Goal: Communication & Community: Share content

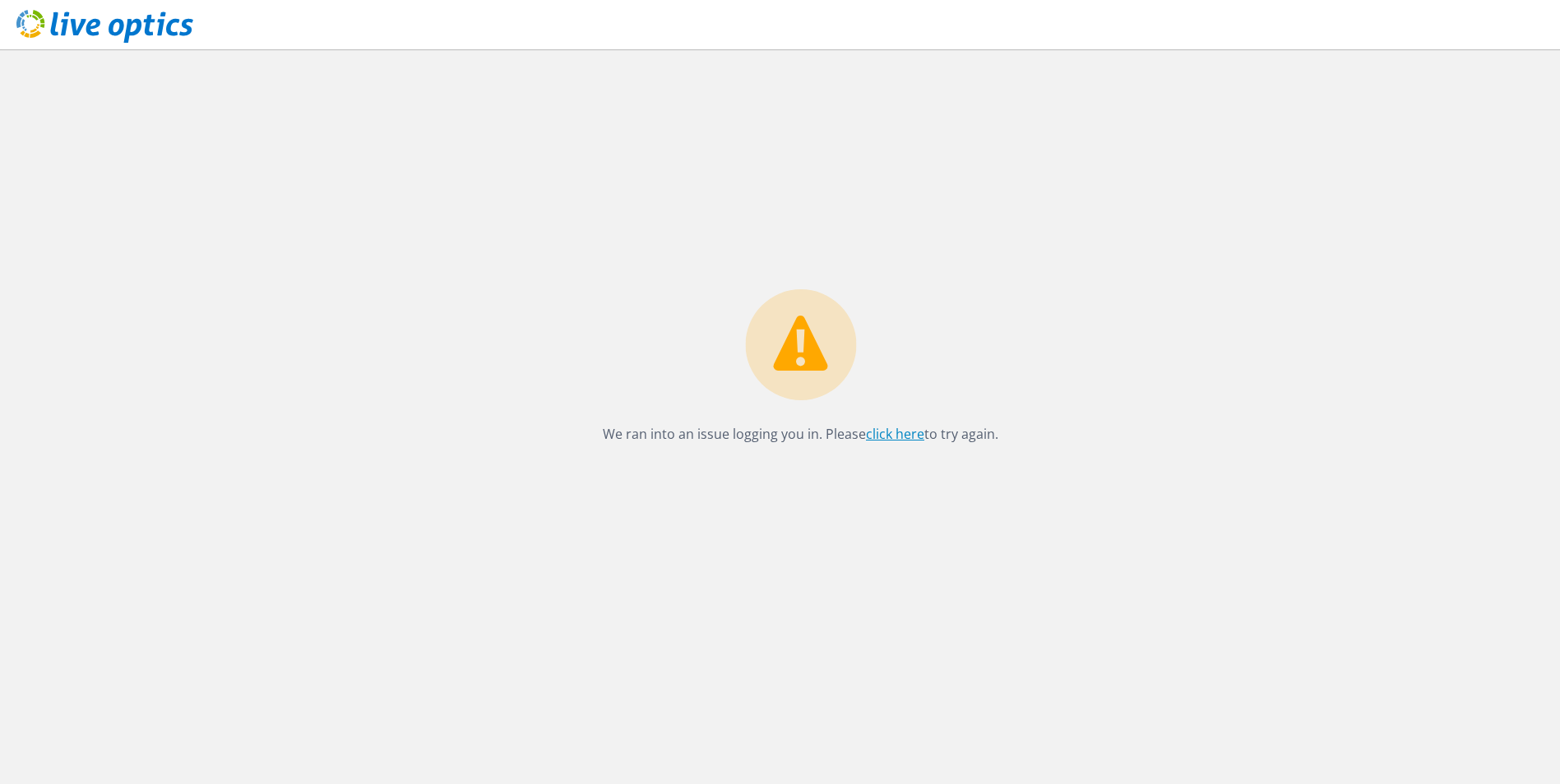
drag, startPoint x: 0, startPoint y: 0, endPoint x: 898, endPoint y: 432, distance: 996.5
click at [898, 432] on link "click here" at bounding box center [895, 434] width 58 height 18
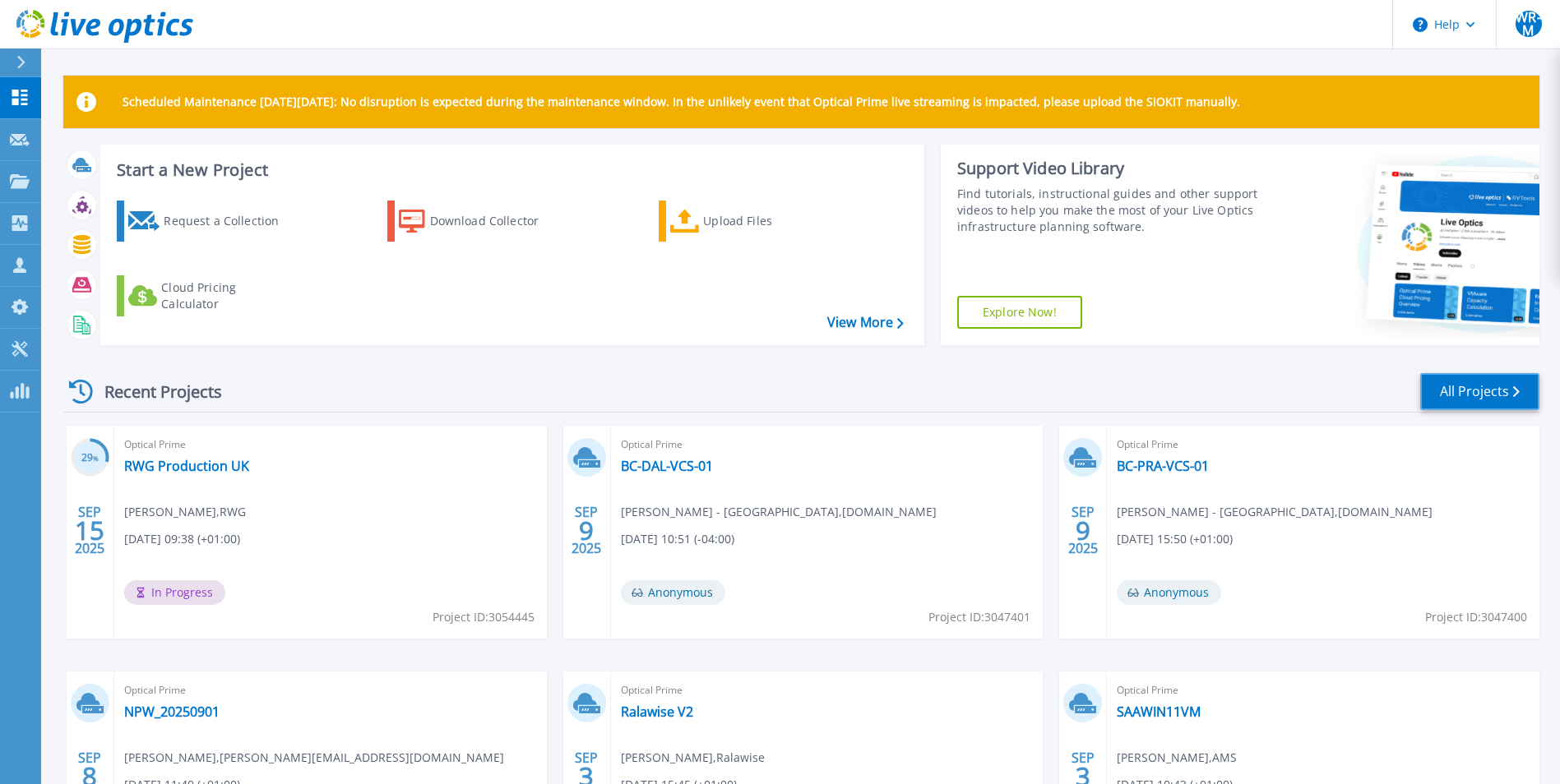
click at [1509, 383] on link "All Projects" at bounding box center [1479, 392] width 119 height 37
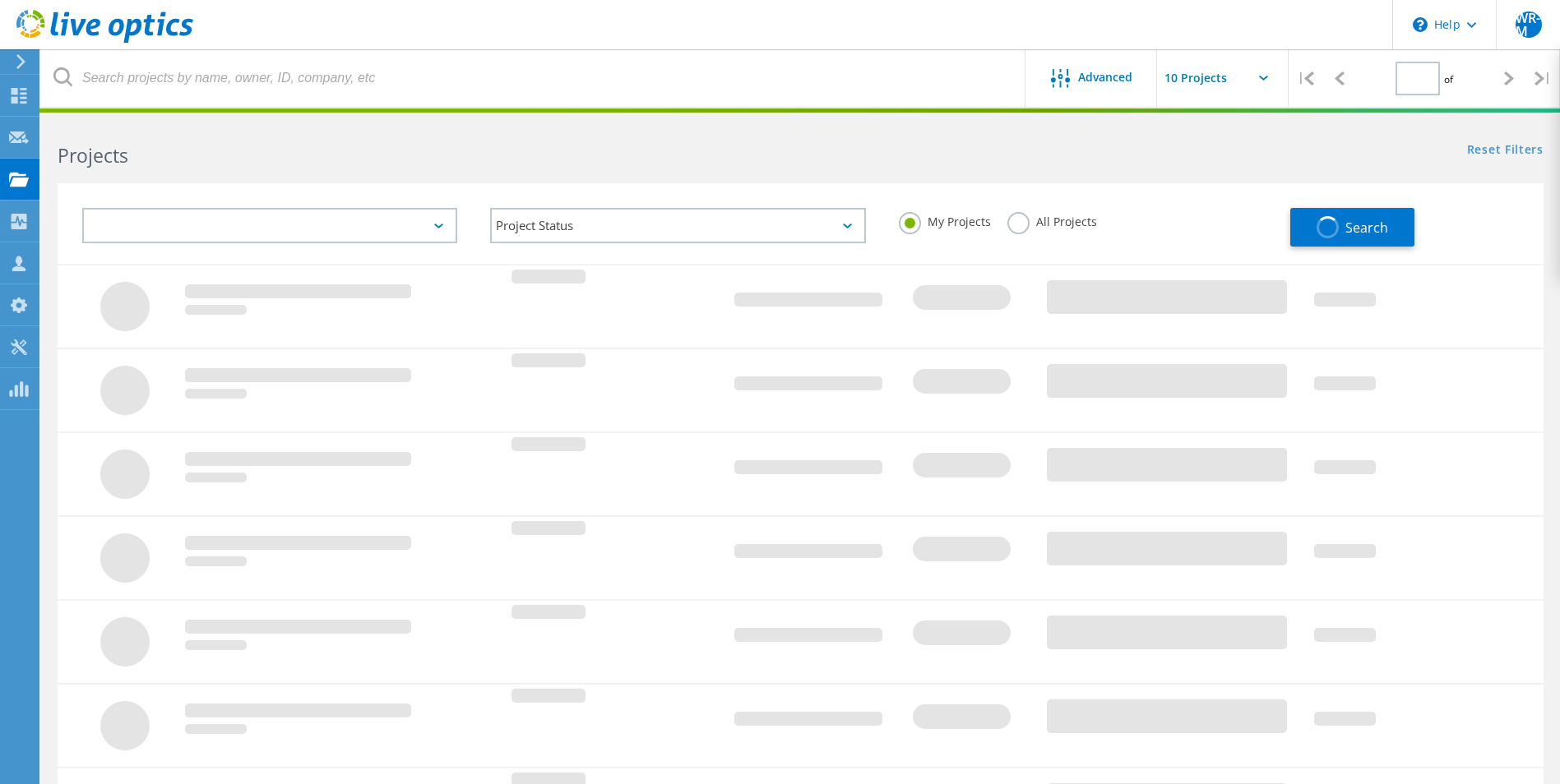
type input "1"
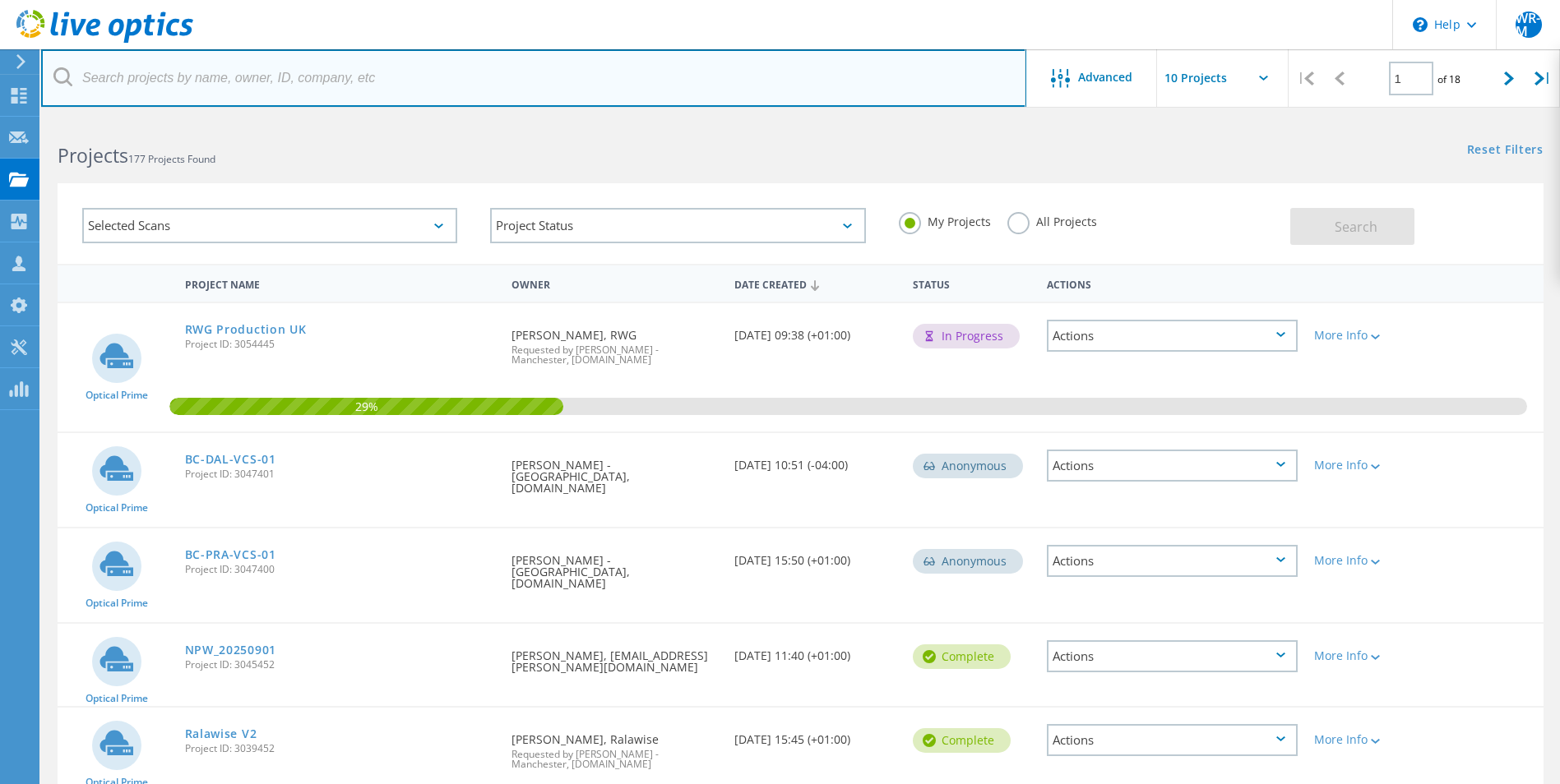
click at [390, 65] on input "text" at bounding box center [534, 78] width 985 height 57
type input "morson"
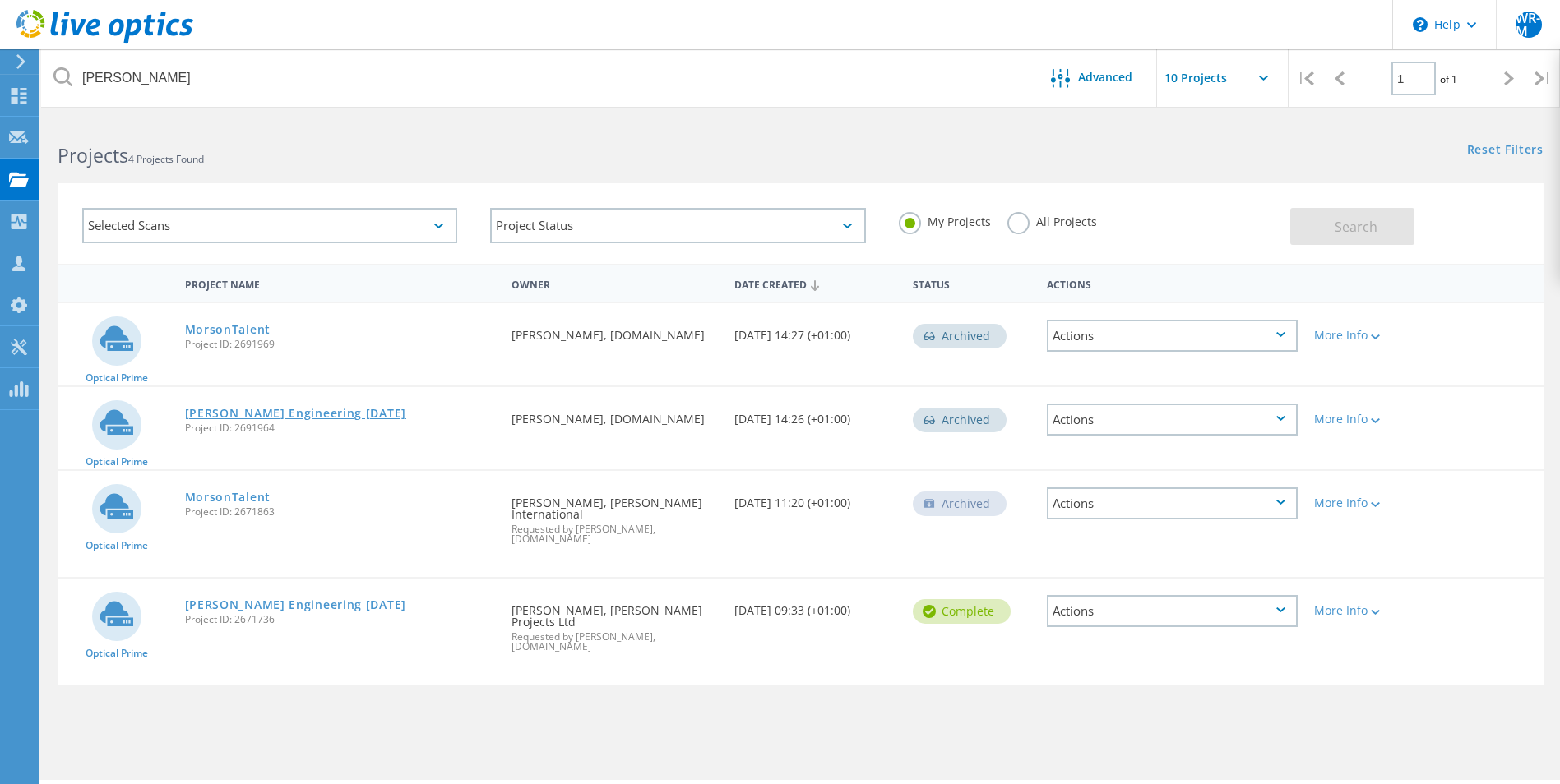
click at [294, 411] on link "[PERSON_NAME] Engineering [DATE]" at bounding box center [296, 414] width 221 height 11
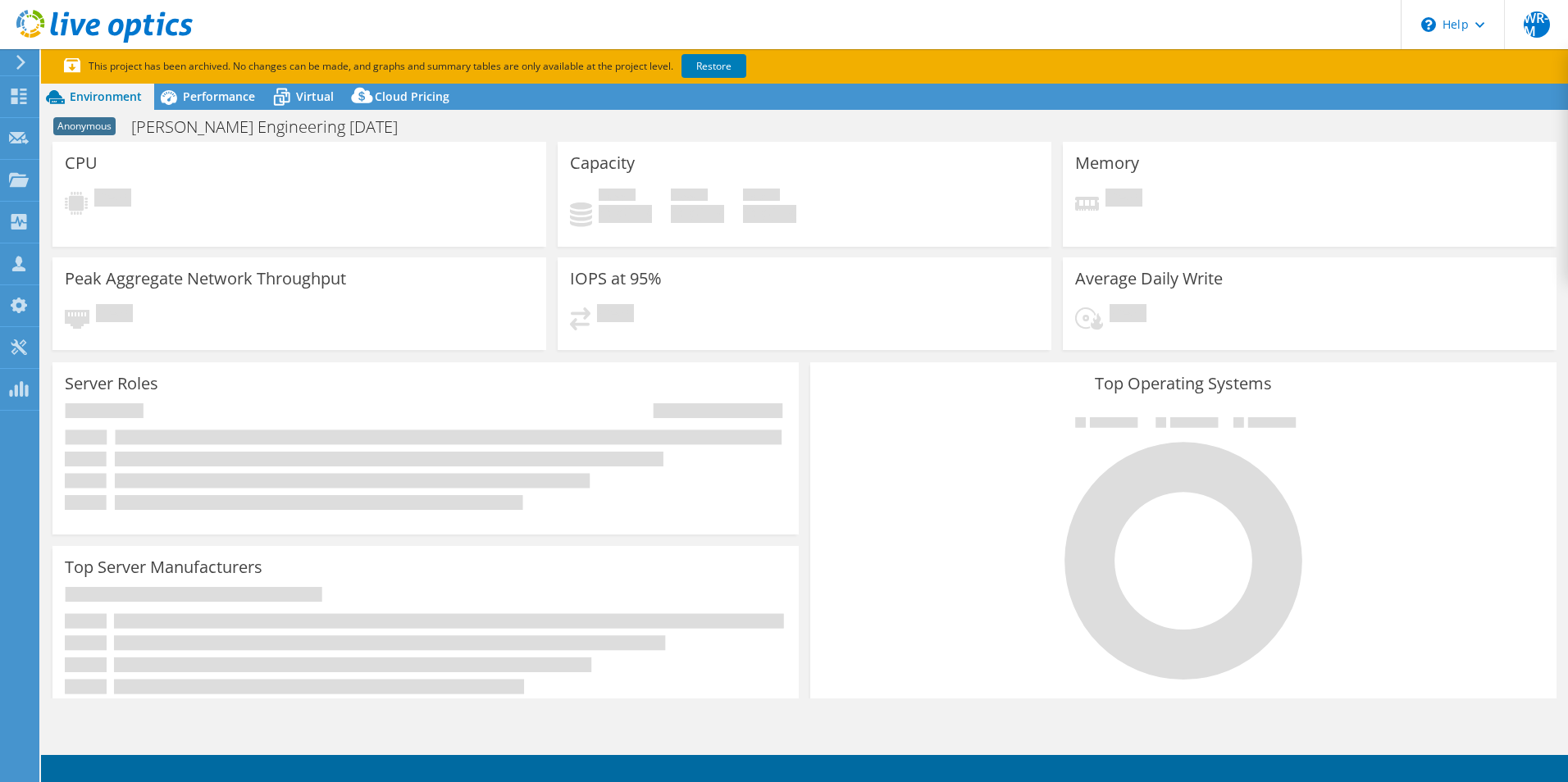
select select "USD"
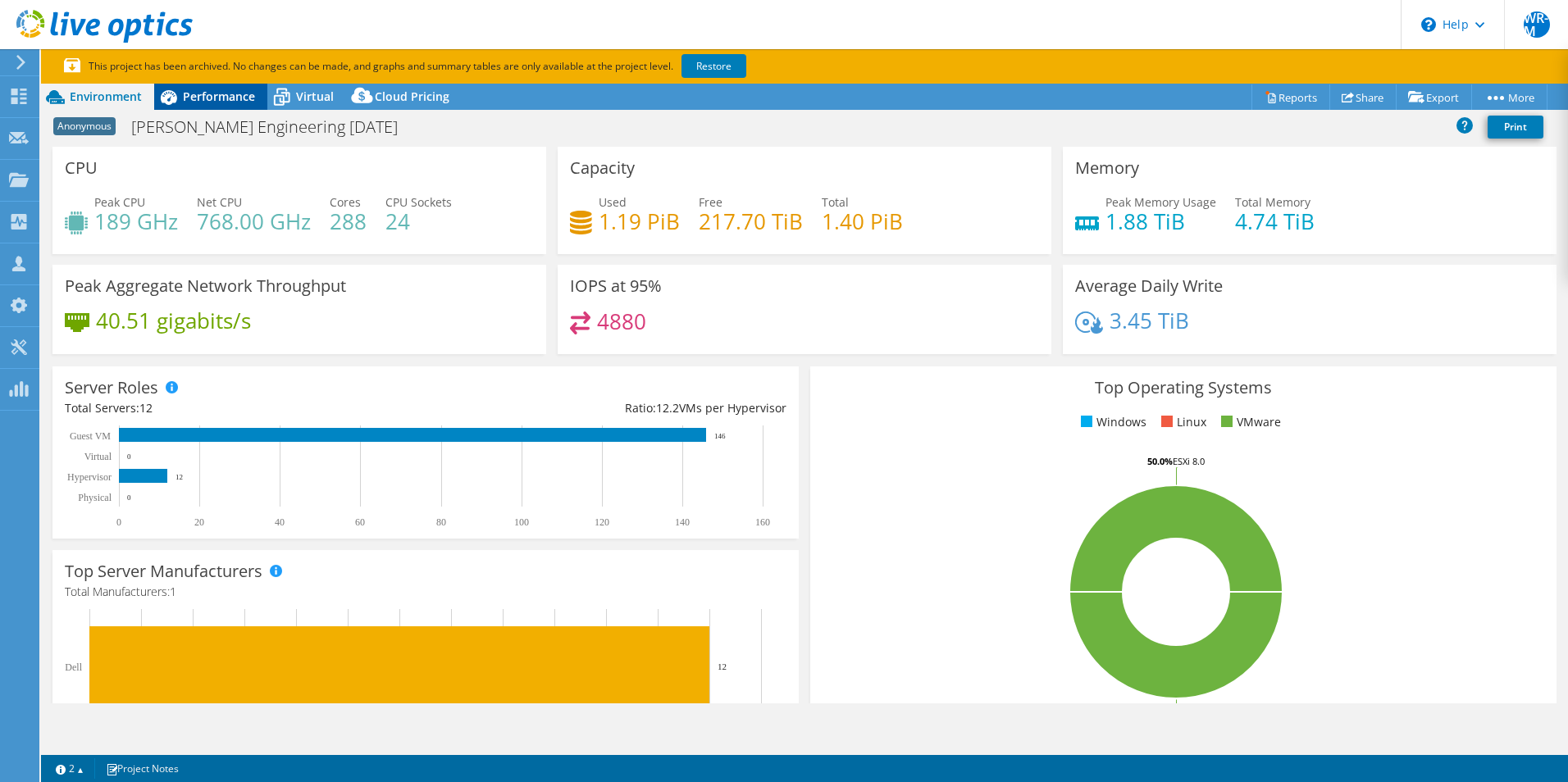
click at [209, 96] on span "Performance" at bounding box center [219, 96] width 73 height 16
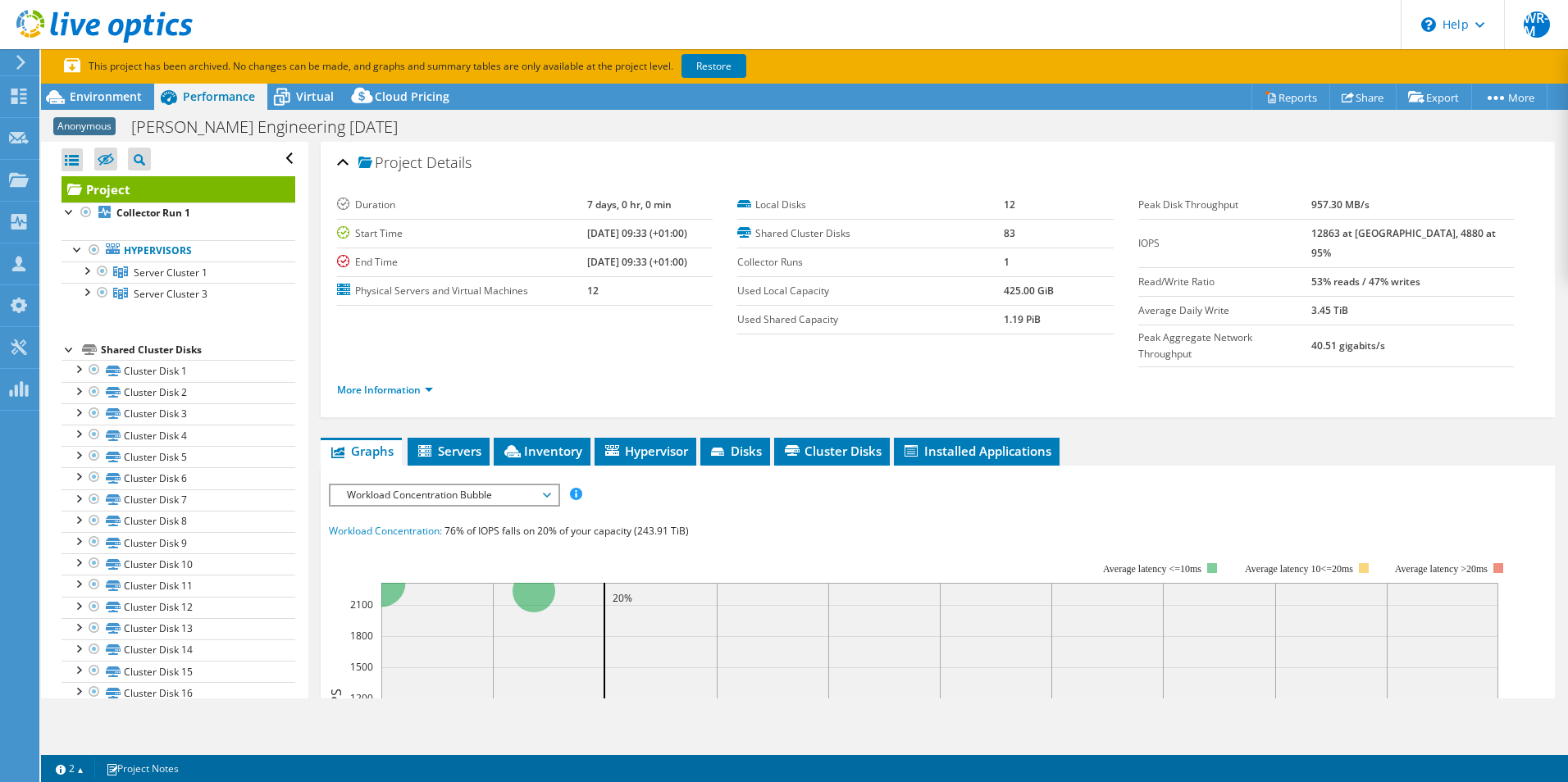
drag, startPoint x: 392, startPoint y: 324, endPoint x: 391, endPoint y: 336, distance: 12.0
click at [391, 336] on section "Duration 7 days, 0 hr, 0 min Start Time 10/01/2024, 09:33 (+01:00) End Time 10/…" at bounding box center [937, 302] width 1201 height 222
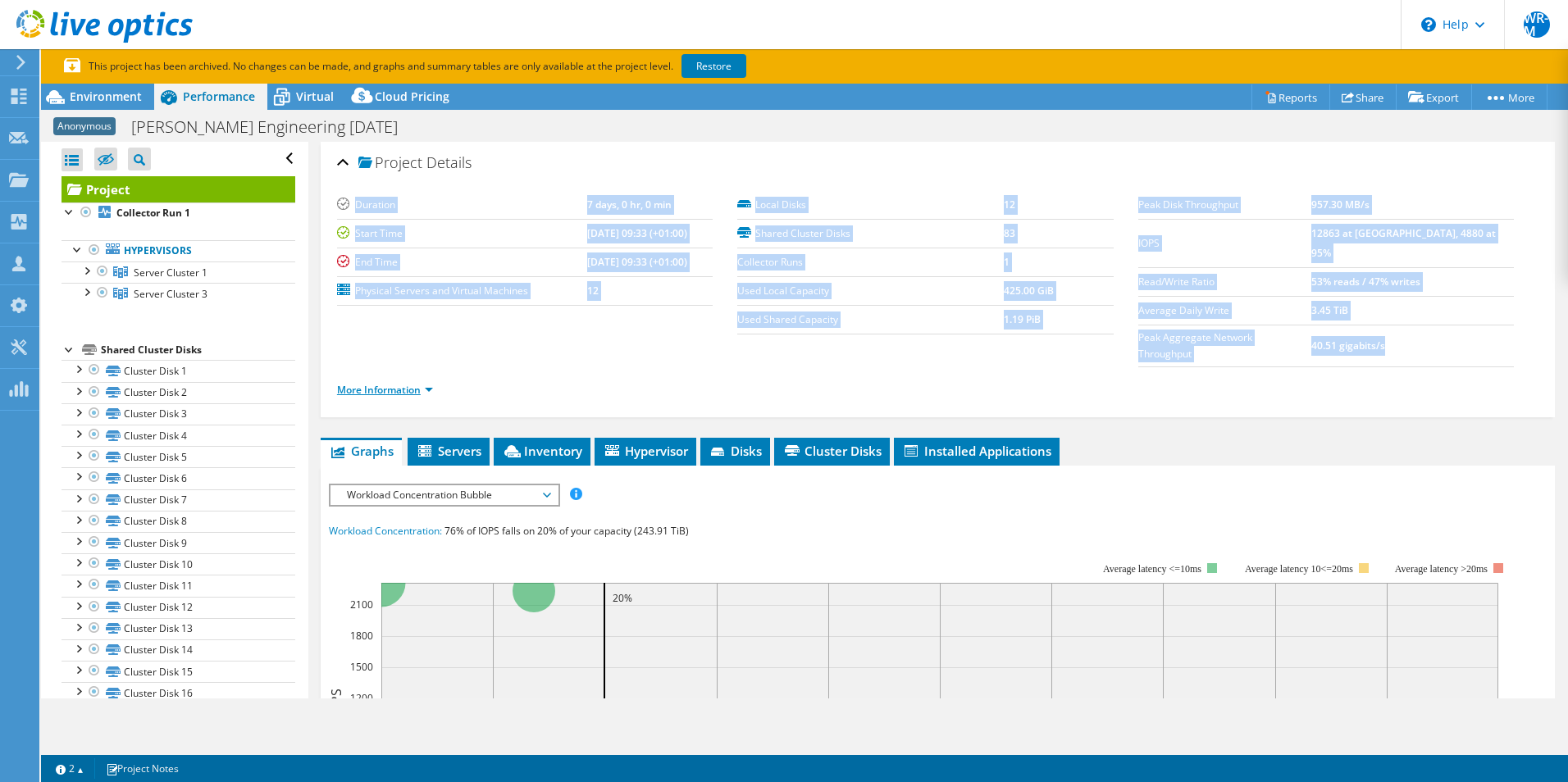
drag, startPoint x: 391, startPoint y: 336, endPoint x: 385, endPoint y: 359, distance: 23.8
click at [385, 383] on link "More Information" at bounding box center [385, 390] width 96 height 14
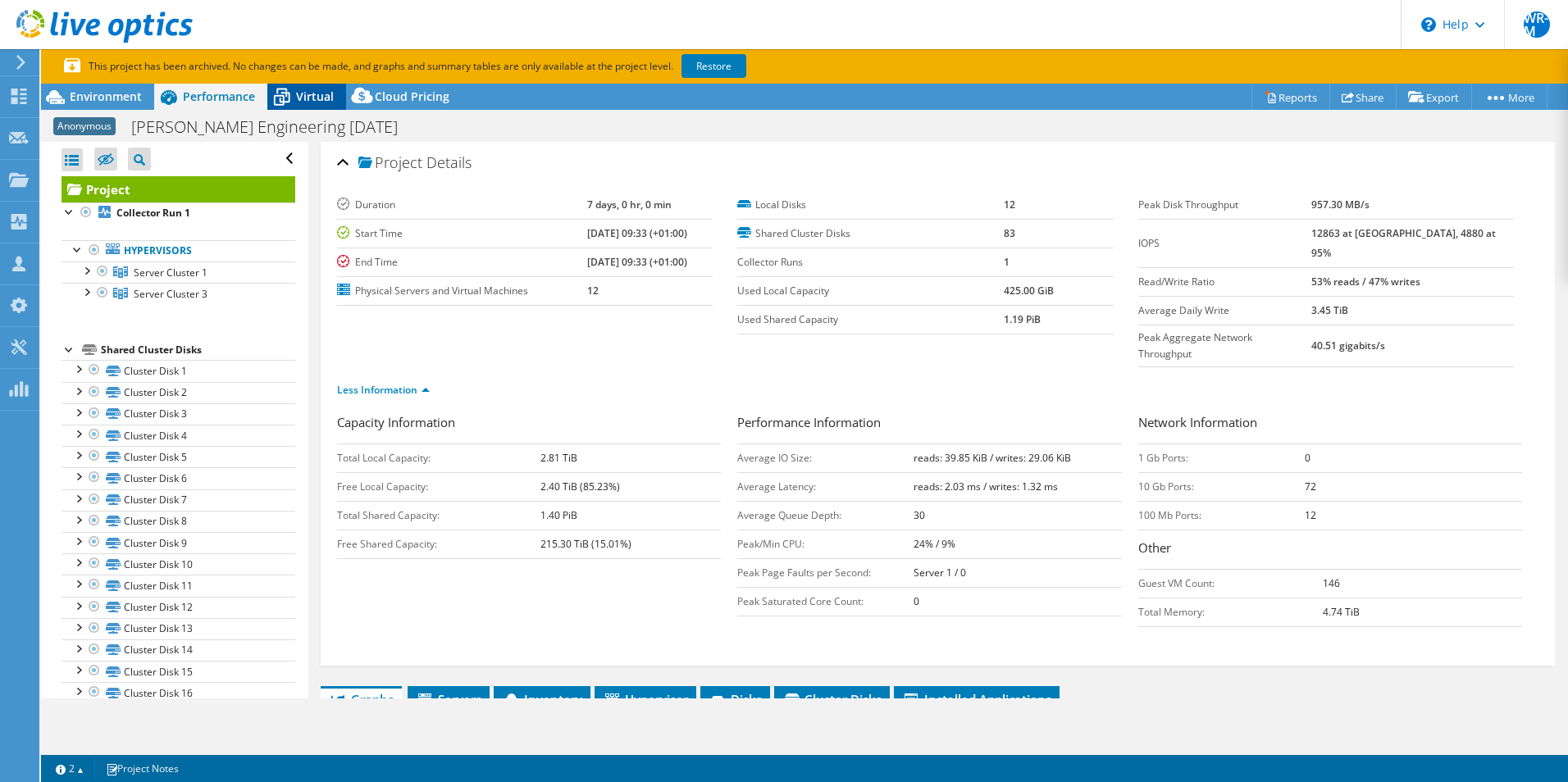
click at [278, 103] on icon at bounding box center [281, 96] width 28 height 28
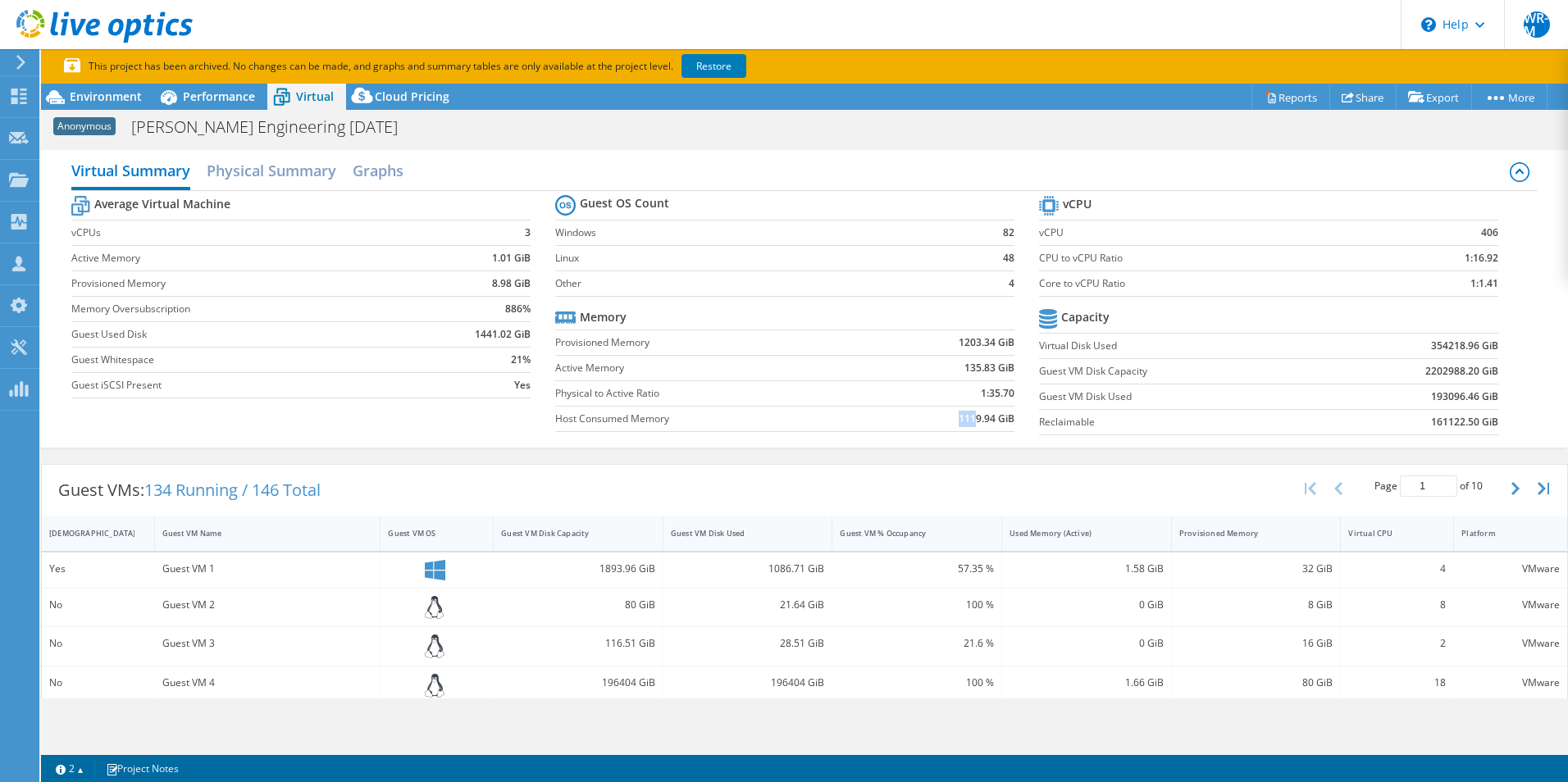
drag, startPoint x: 944, startPoint y: 423, endPoint x: 966, endPoint y: 421, distance: 22.1
click at [966, 421] on td "1119.94 GiB" at bounding box center [943, 419] width 143 height 26
drag, startPoint x: 966, startPoint y: 421, endPoint x: 960, endPoint y: 415, distance: 8.5
click at [966, 420] on b "1119.94 GiB" at bounding box center [986, 419] width 56 height 17
click at [1437, 347] on b "354218.96 GiB" at bounding box center [1464, 346] width 67 height 17
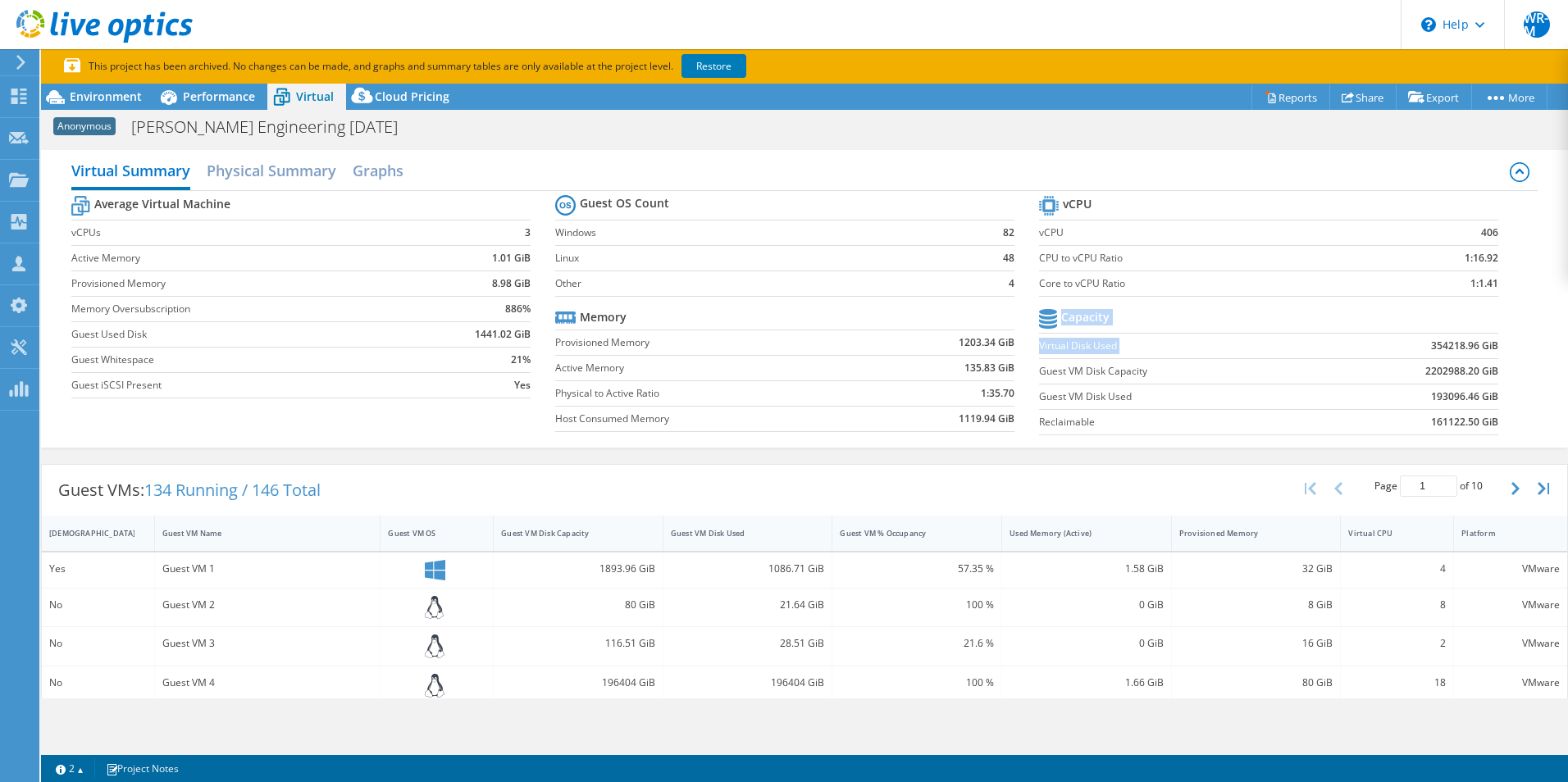
drag, startPoint x: 1491, startPoint y: 346, endPoint x: 1403, endPoint y: 354, distance: 88.4
click at [1403, 354] on section "vCPU vCPU 406 CPU to vCPU Ratio 1:16.92 Core to vCPU Ratio 1:1.41 Capacity Virt…" at bounding box center [1281, 318] width 484 height 252
click at [1410, 348] on td "354218.96 GiB" at bounding box center [1410, 346] width 177 height 26
drag, startPoint x: 1426, startPoint y: 346, endPoint x: 1496, endPoint y: 346, distance: 70.0
click at [1496, 346] on section "vCPU vCPU 406 CPU to vCPU Ratio 1:16.92 Core to vCPU Ratio 1:1.41 Capacity Virt…" at bounding box center [1281, 318] width 484 height 252
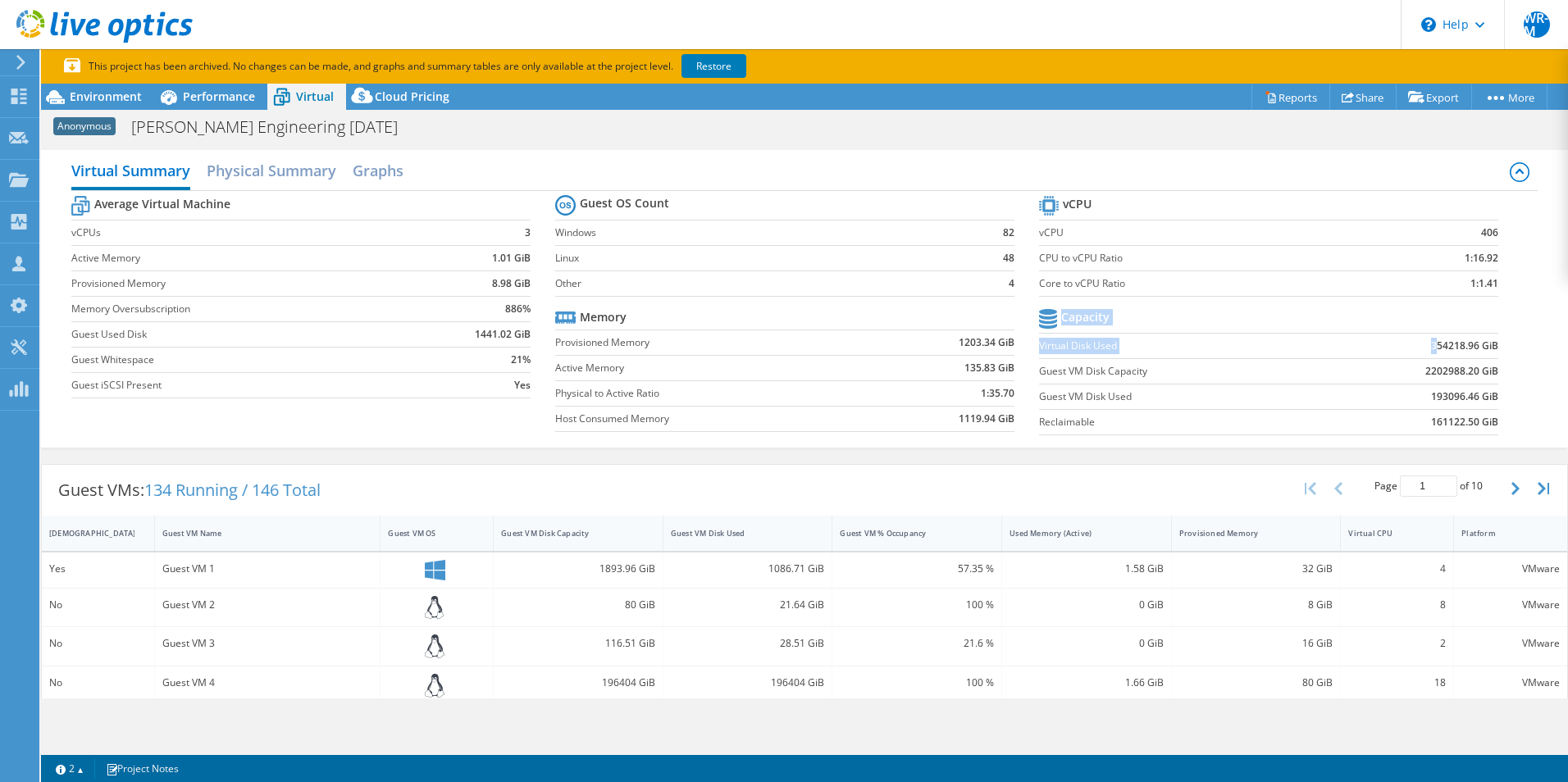
drag, startPoint x: 1496, startPoint y: 346, endPoint x: 1460, endPoint y: 346, distance: 36.0
click at [1467, 345] on b "354218.96 GiB" at bounding box center [1464, 346] width 67 height 17
click at [1431, 344] on b "354218.96 GiB" at bounding box center [1464, 346] width 67 height 17
drag, startPoint x: 1420, startPoint y: 344, endPoint x: 1486, endPoint y: 344, distance: 66.0
click at [1486, 344] on b "354218.96 GiB" at bounding box center [1464, 346] width 67 height 17
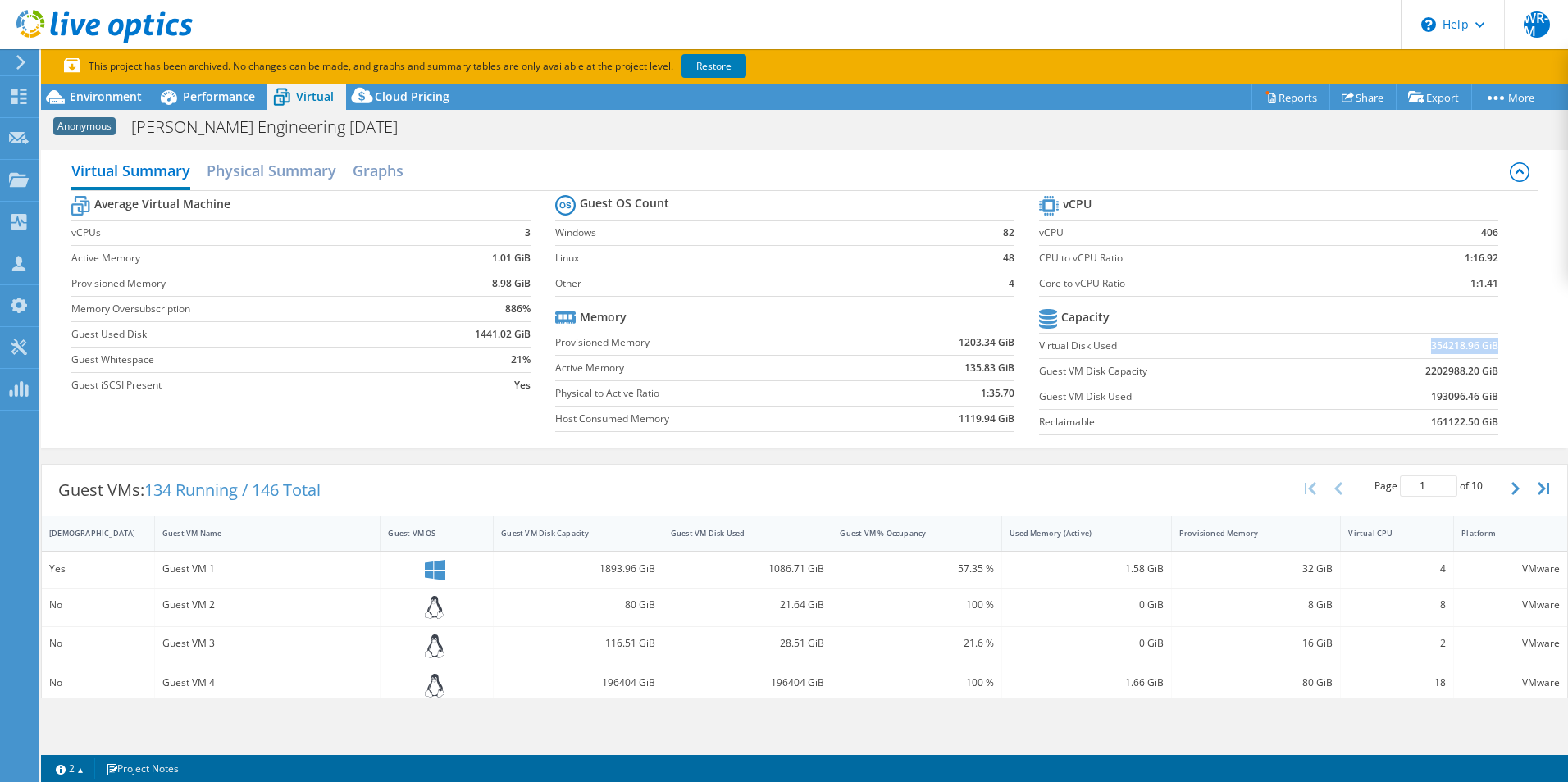
click at [1460, 342] on b "354218.96 GiB" at bounding box center [1464, 346] width 67 height 17
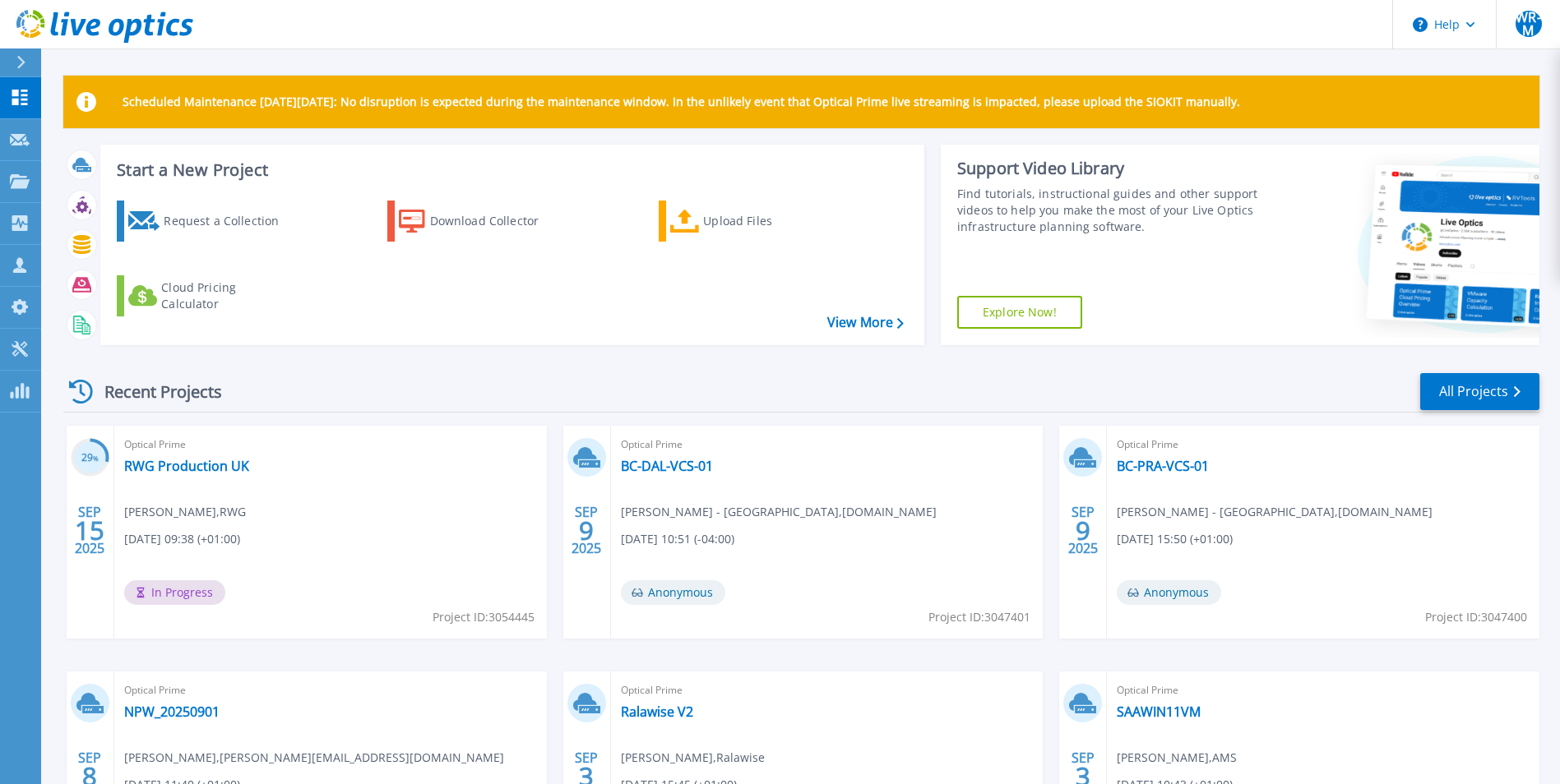
drag, startPoint x: 1387, startPoint y: 400, endPoint x: 1401, endPoint y: 401, distance: 14.0
click at [1401, 401] on div "Recent Projects All Projects" at bounding box center [802, 392] width 1476 height 41
drag, startPoint x: 1401, startPoint y: 401, endPoint x: 1521, endPoint y: 377, distance: 122.4
click at [1521, 377] on link "All Projects" at bounding box center [1479, 392] width 119 height 37
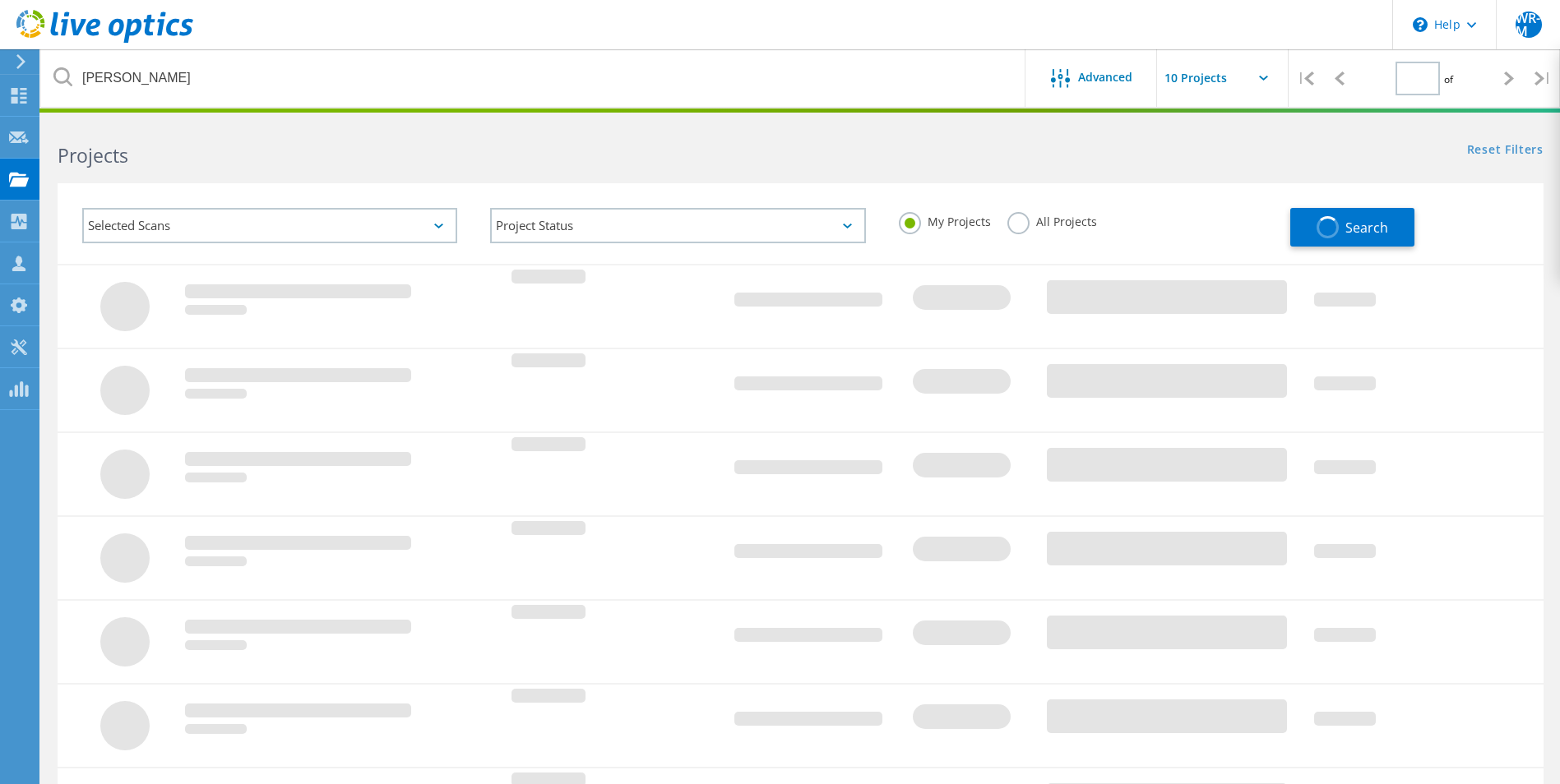
type input "1"
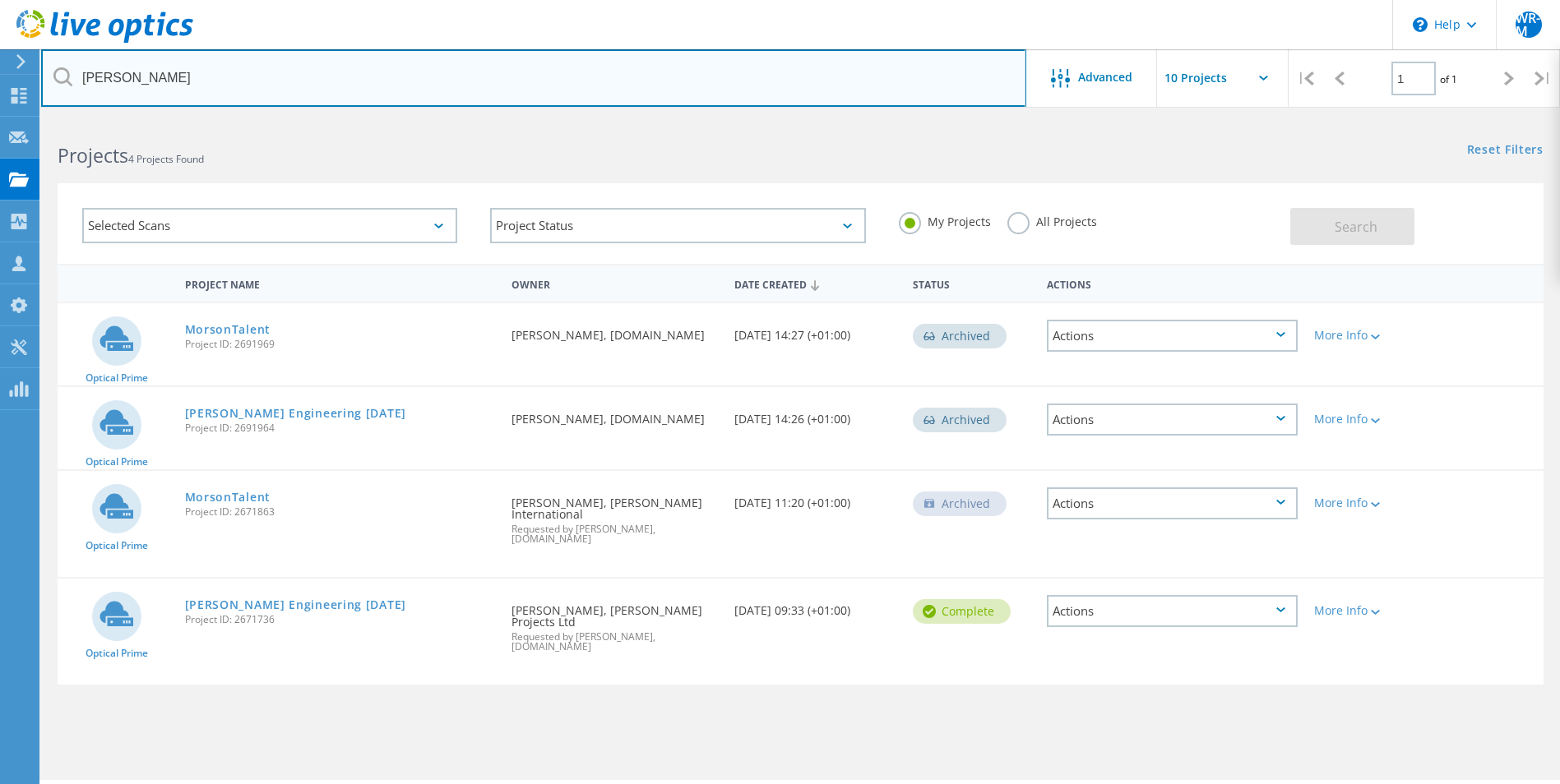
click at [283, 81] on input "morson" at bounding box center [534, 78] width 985 height 57
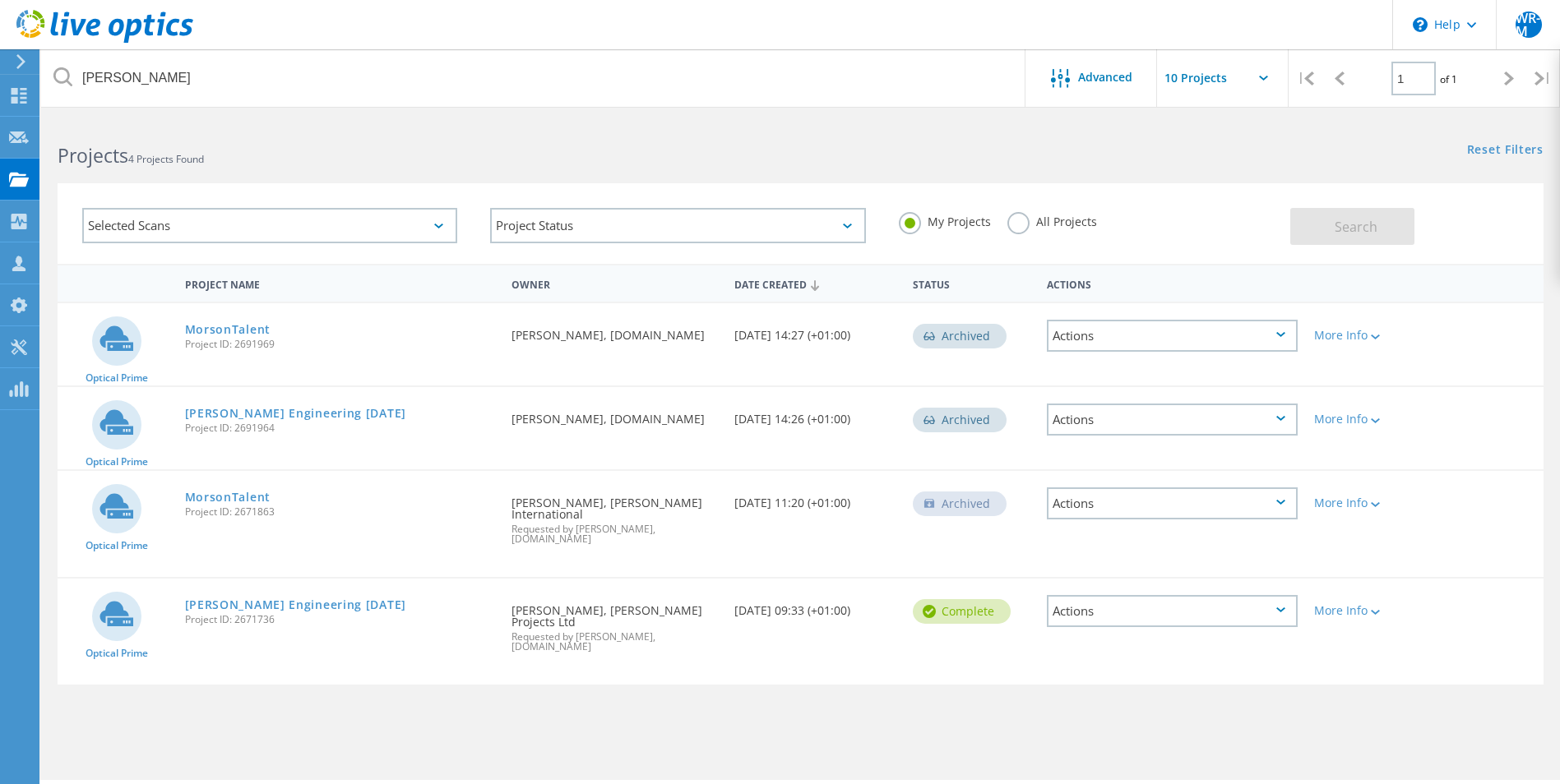
click at [240, 340] on span "Project ID: 2691969" at bounding box center [340, 345] width 311 height 10
click at [251, 324] on link "MorsonTalent" at bounding box center [228, 330] width 86 height 11
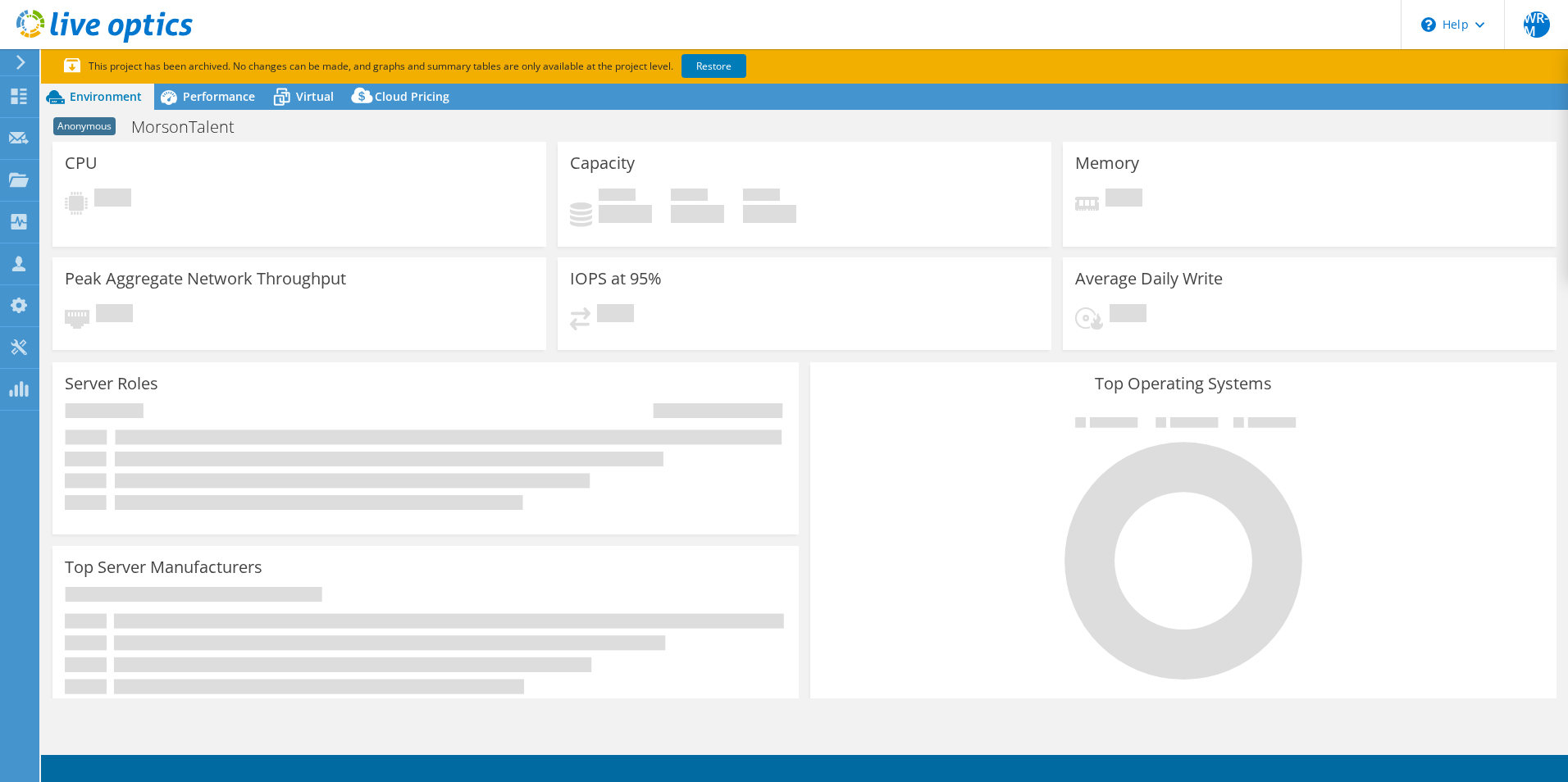
select select "USD"
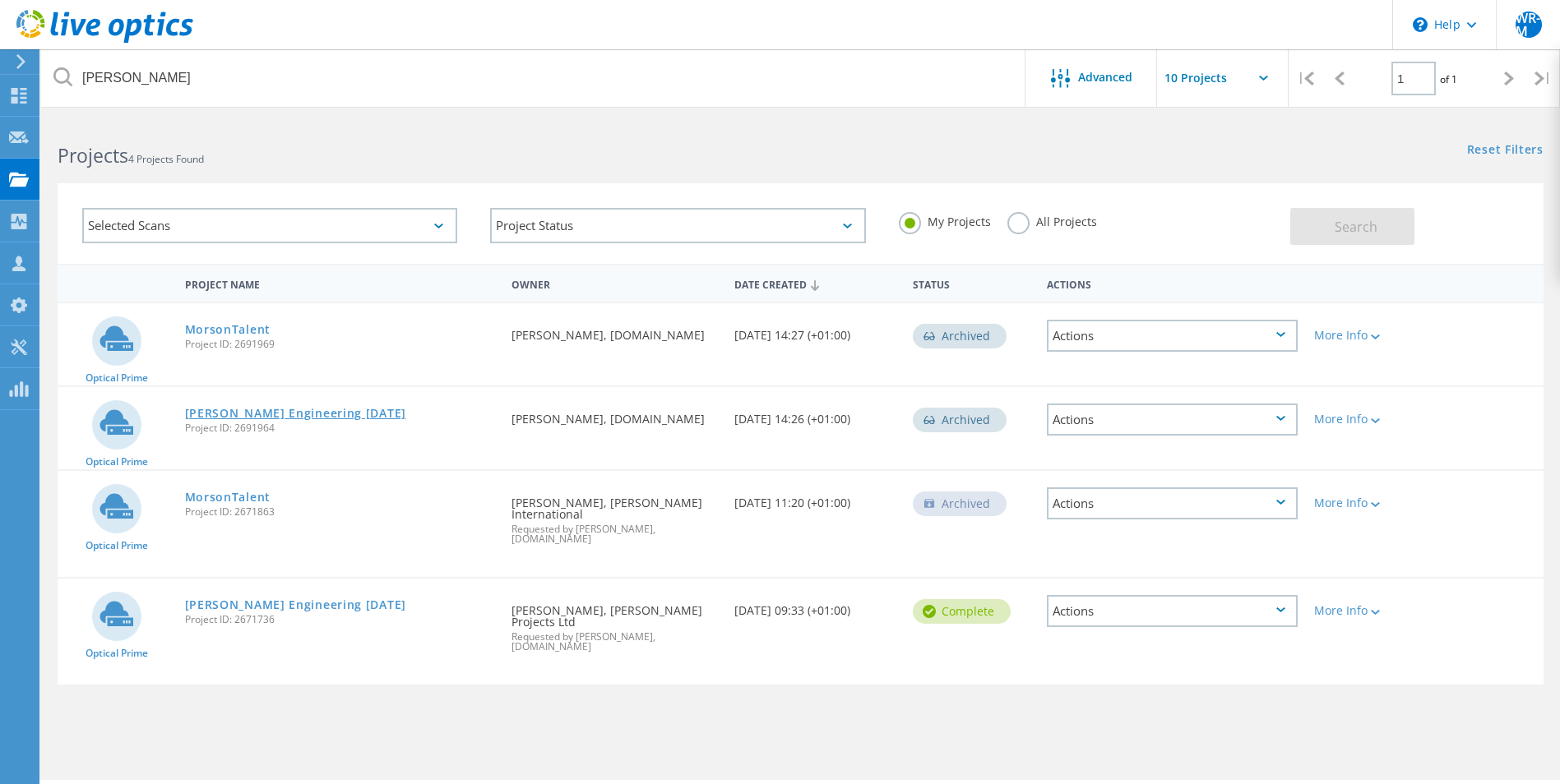
click at [278, 411] on link "[PERSON_NAME] Engineering [DATE]" at bounding box center [296, 414] width 221 height 11
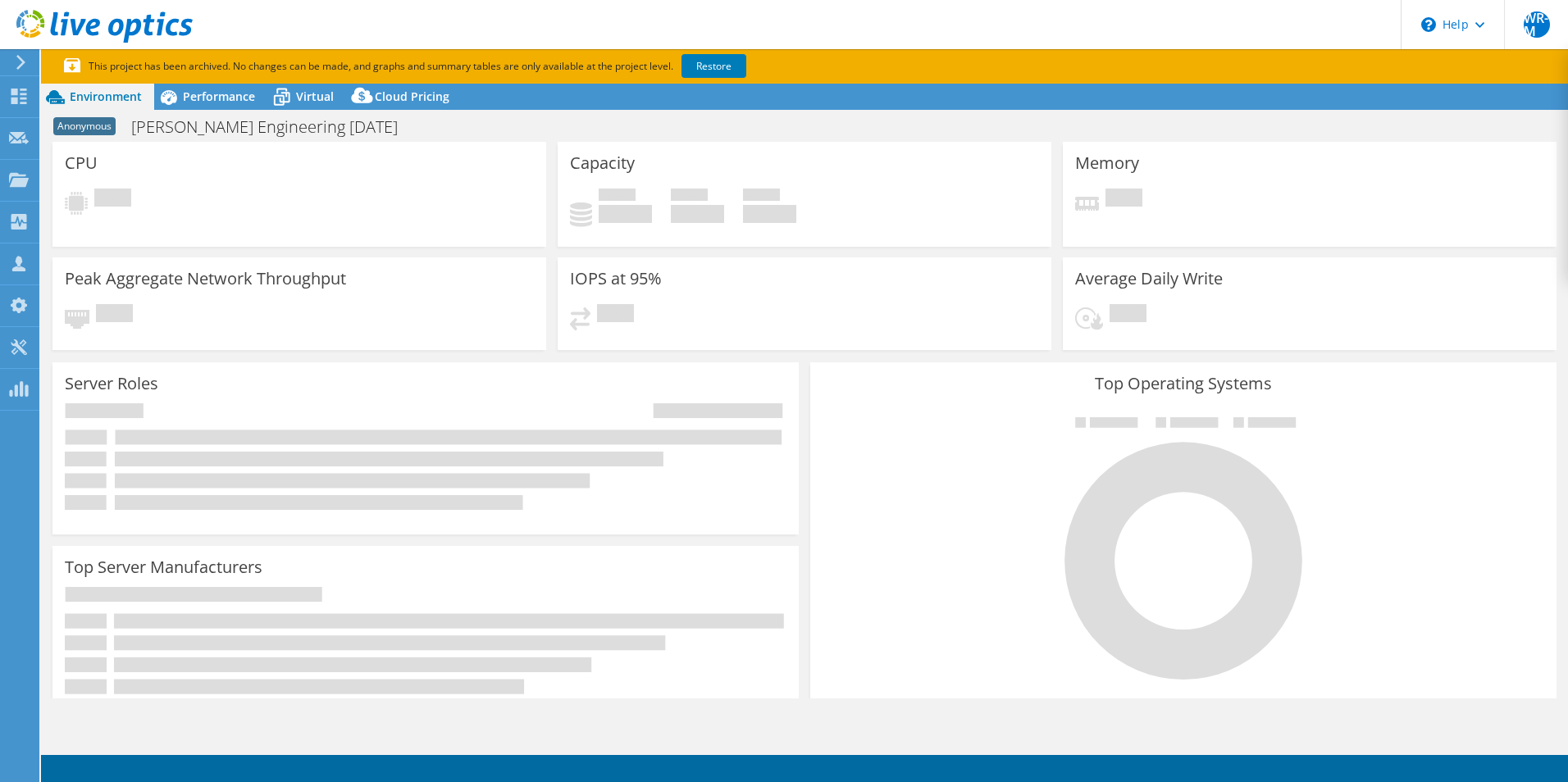
select select "USD"
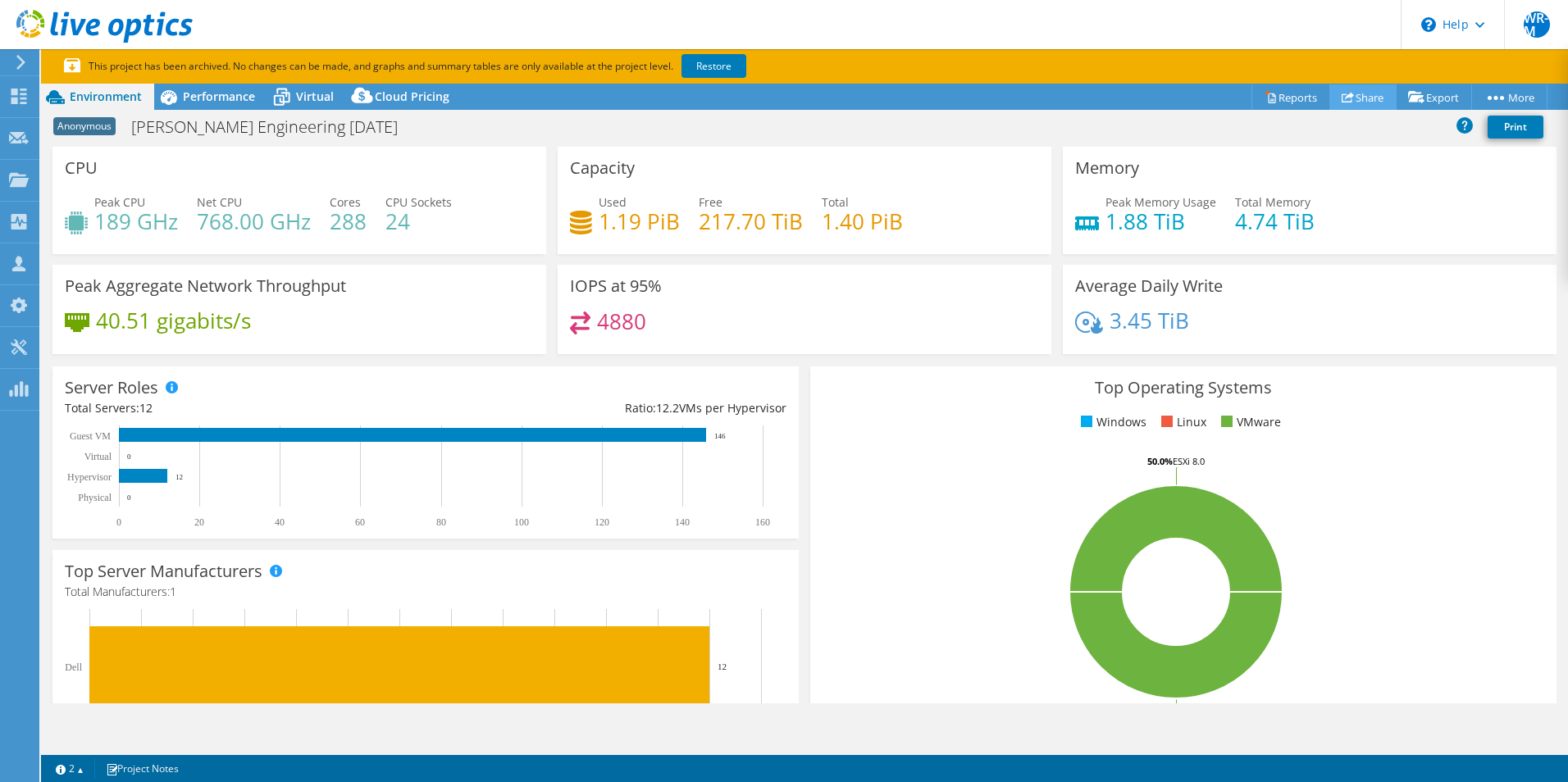
click at [1350, 96] on link "Share" at bounding box center [1363, 97] width 67 height 26
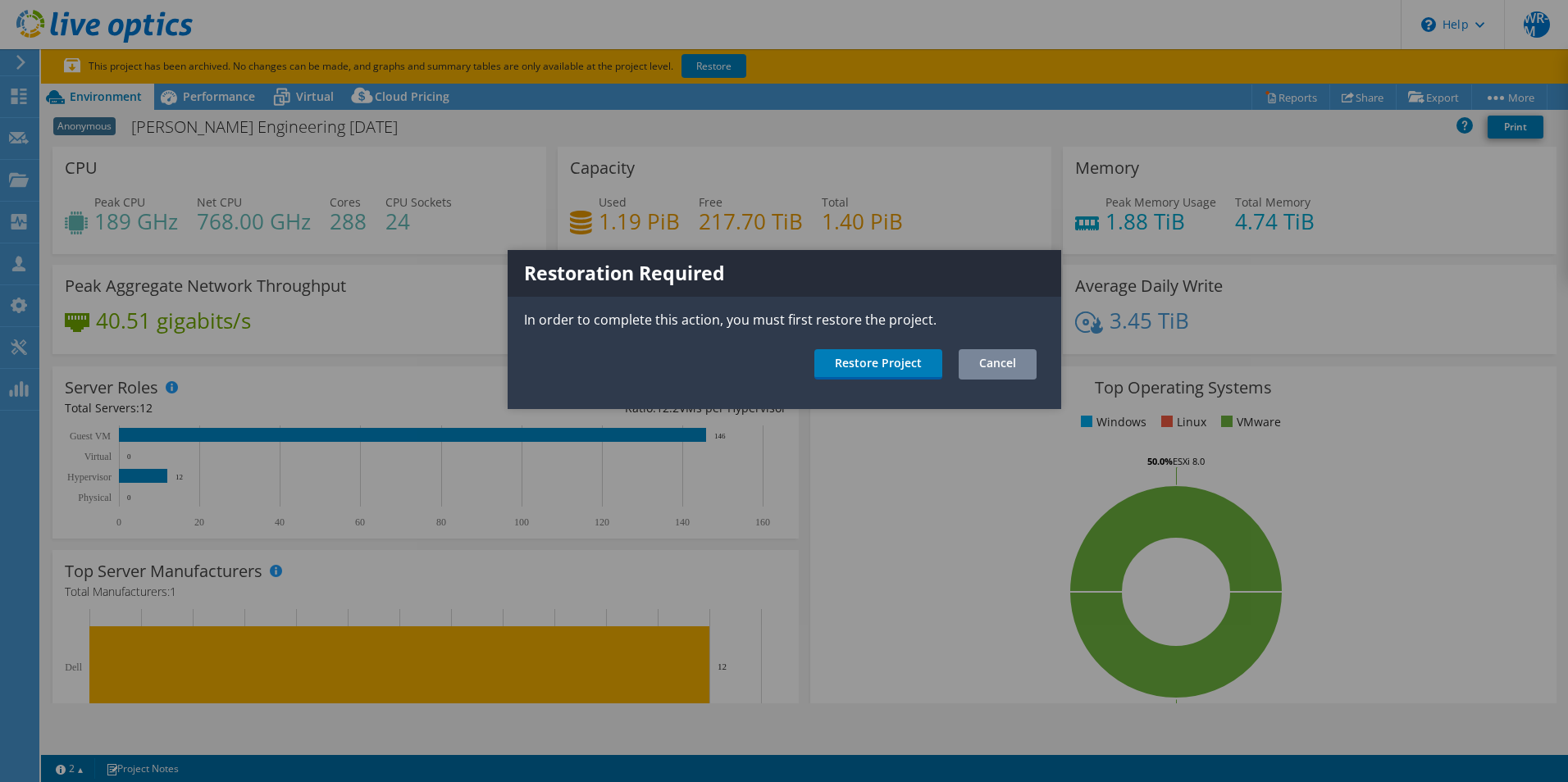
click at [987, 363] on link "Cancel" at bounding box center [997, 364] width 78 height 30
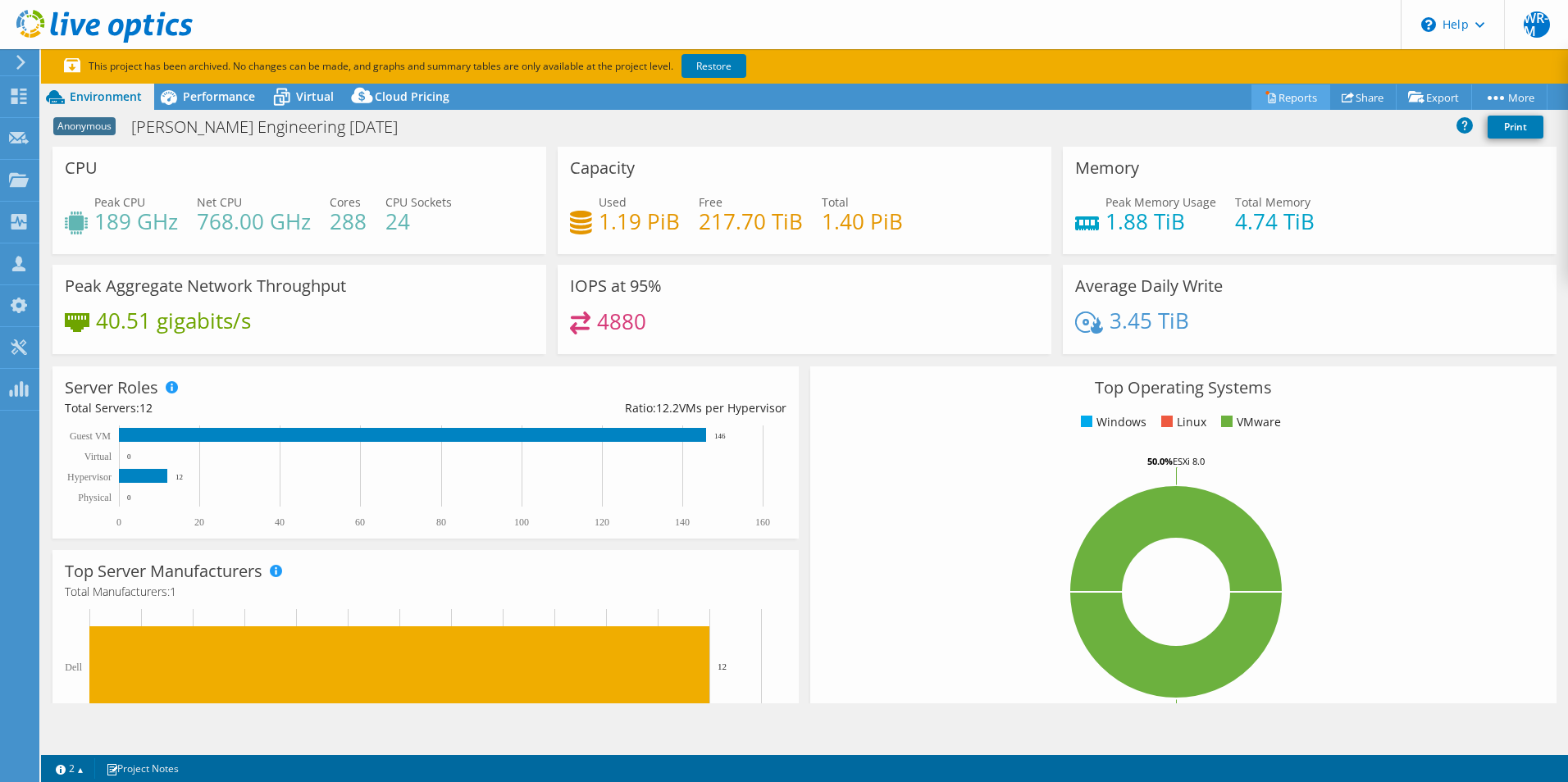
click at [1277, 96] on link "Reports" at bounding box center [1291, 97] width 79 height 26
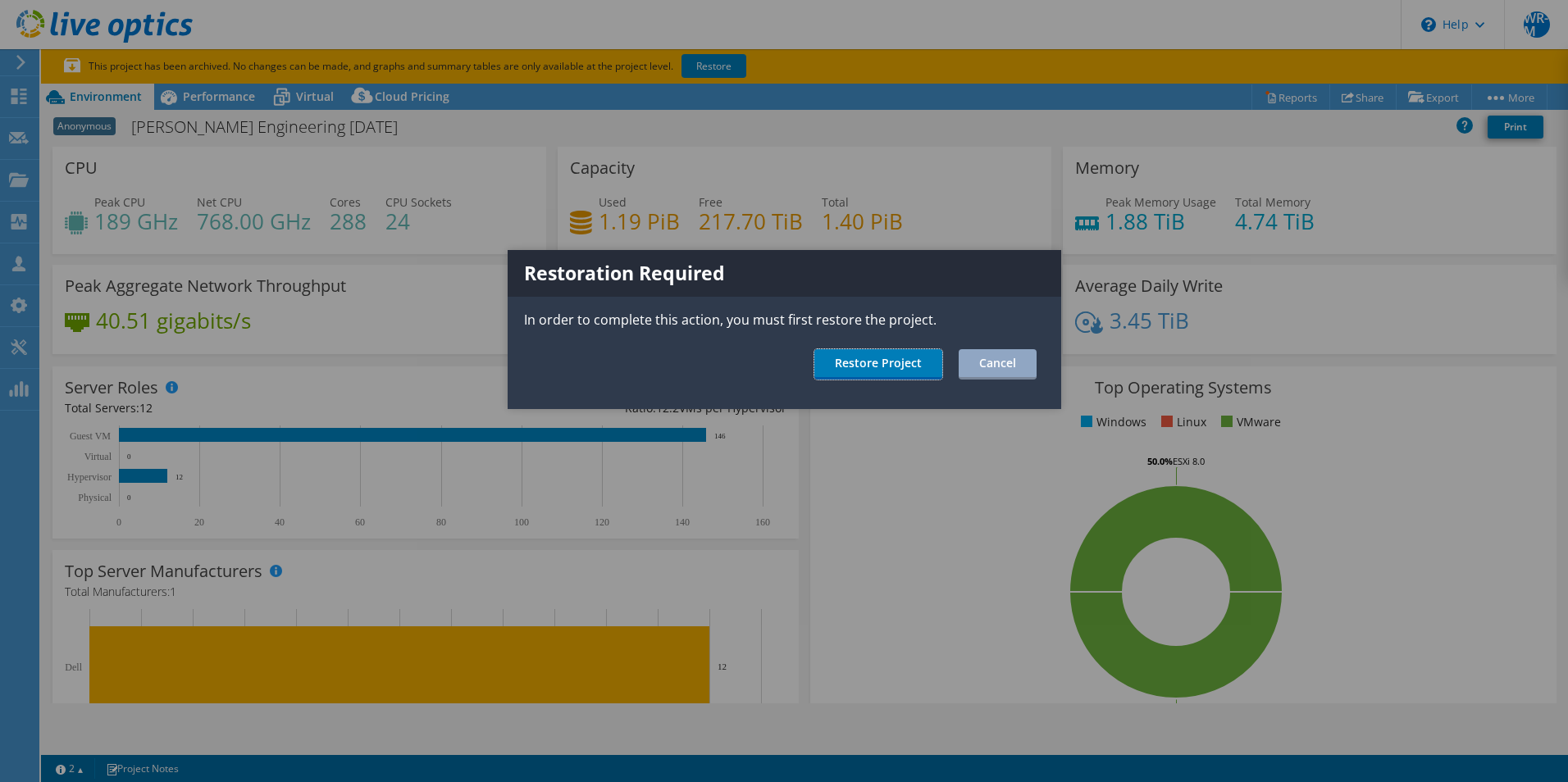
click at [869, 369] on link "Restore Project" at bounding box center [878, 364] width 128 height 30
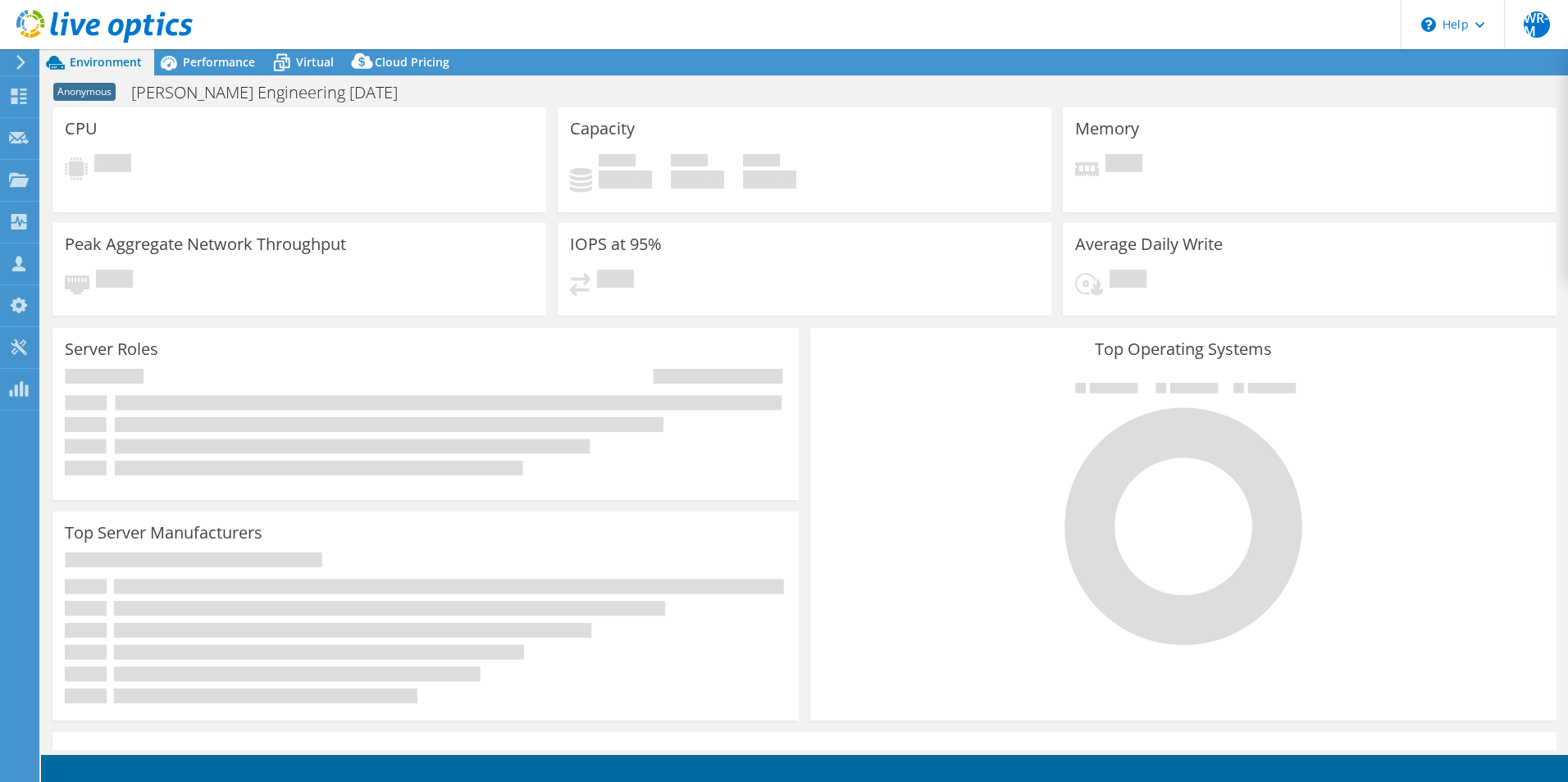
select select "USD"
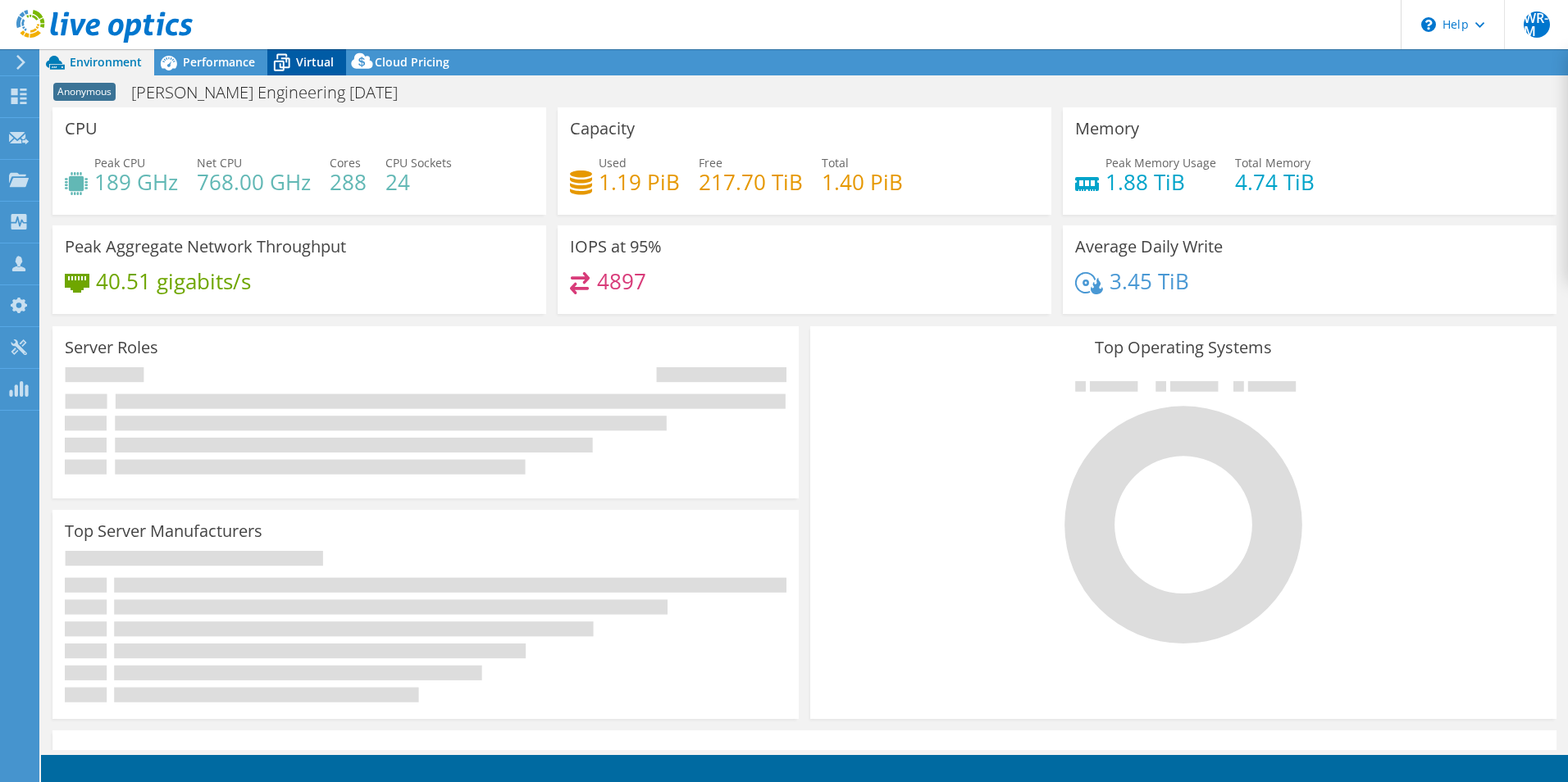
select select "USD"
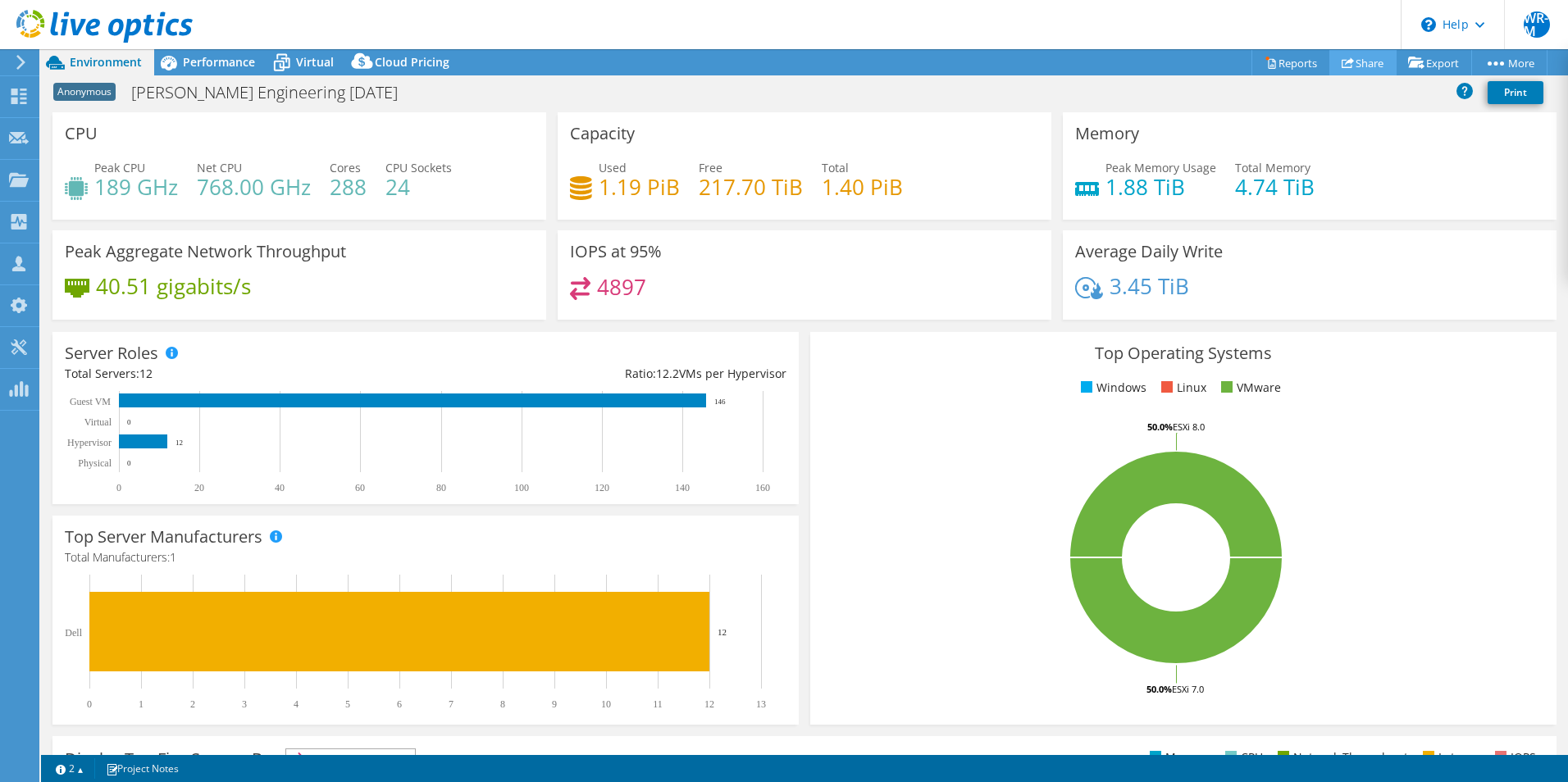
click at [1347, 59] on link "Share" at bounding box center [1363, 62] width 67 height 26
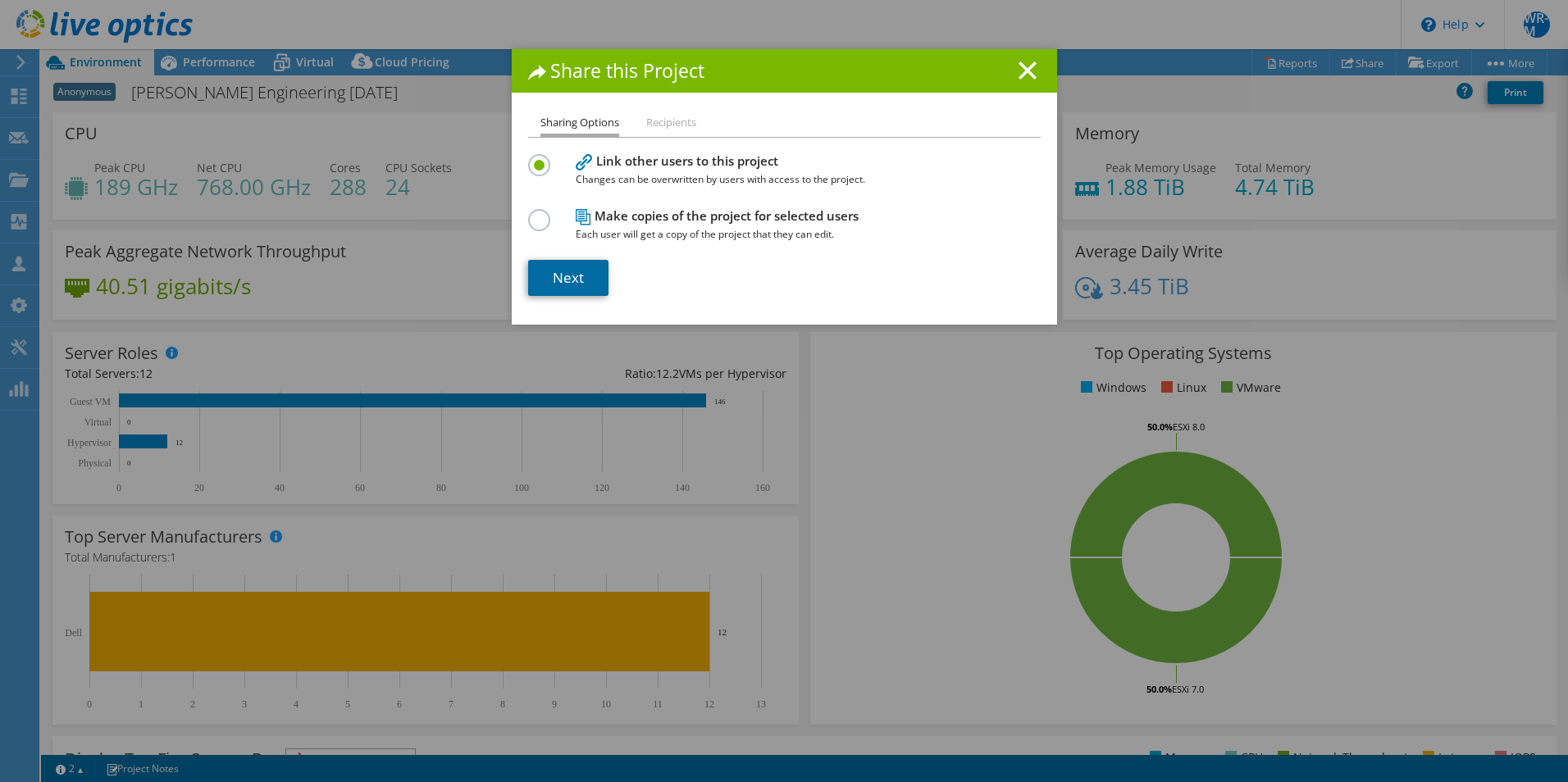
click at [572, 289] on link "Next" at bounding box center [568, 278] width 80 height 36
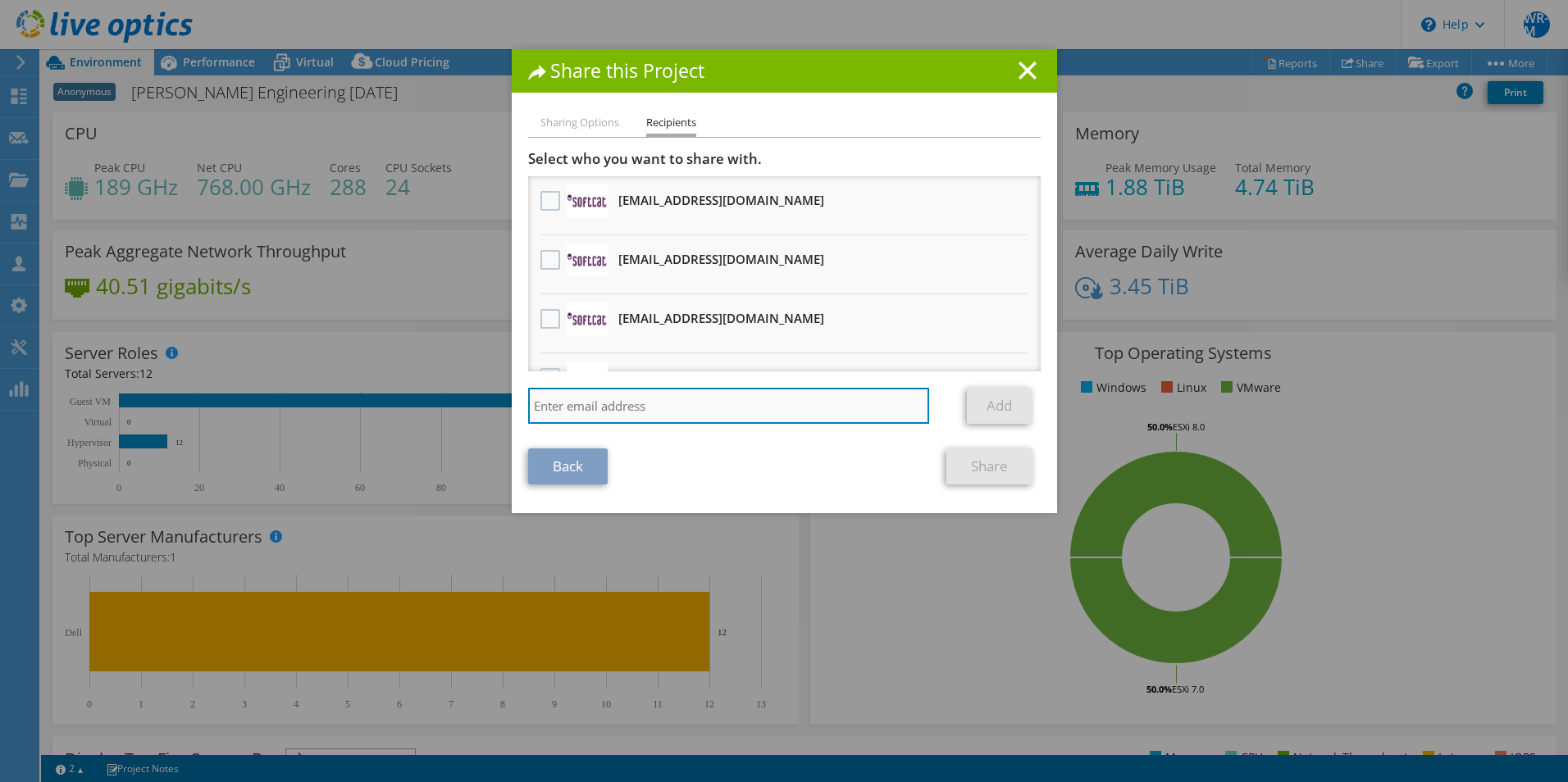
click at [745, 421] on input "search" at bounding box center [729, 405] width 402 height 36
paste input "graeme.thompson@dell.com"
type input "graeme.thompson@dell.com"
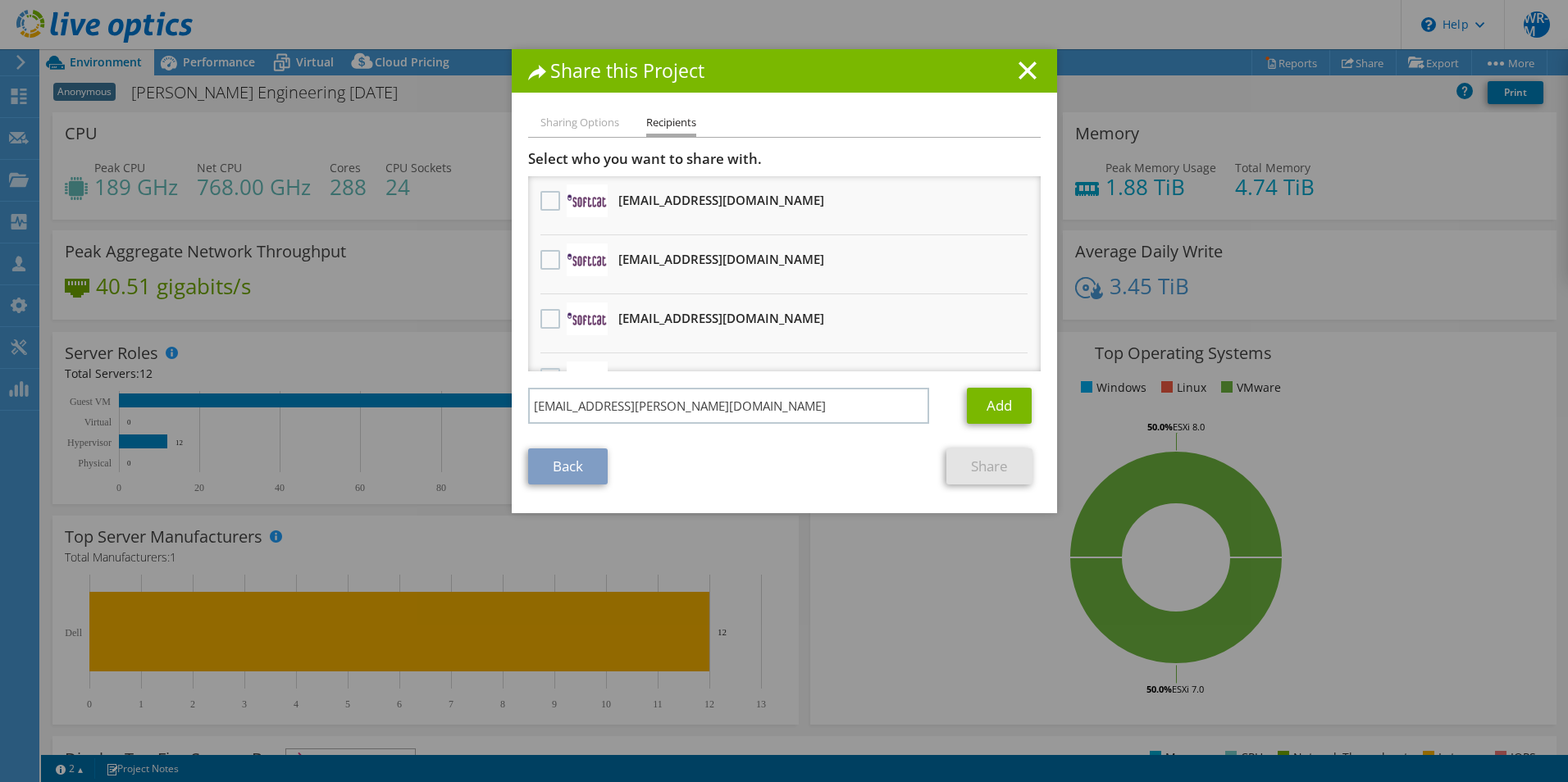
click at [1022, 385] on div "Select who you want to share with. jamesst@softcat.com Will receive an anonymou…" at bounding box center [785, 290] width 513 height 282
click at [1005, 407] on link "Add" at bounding box center [999, 405] width 65 height 36
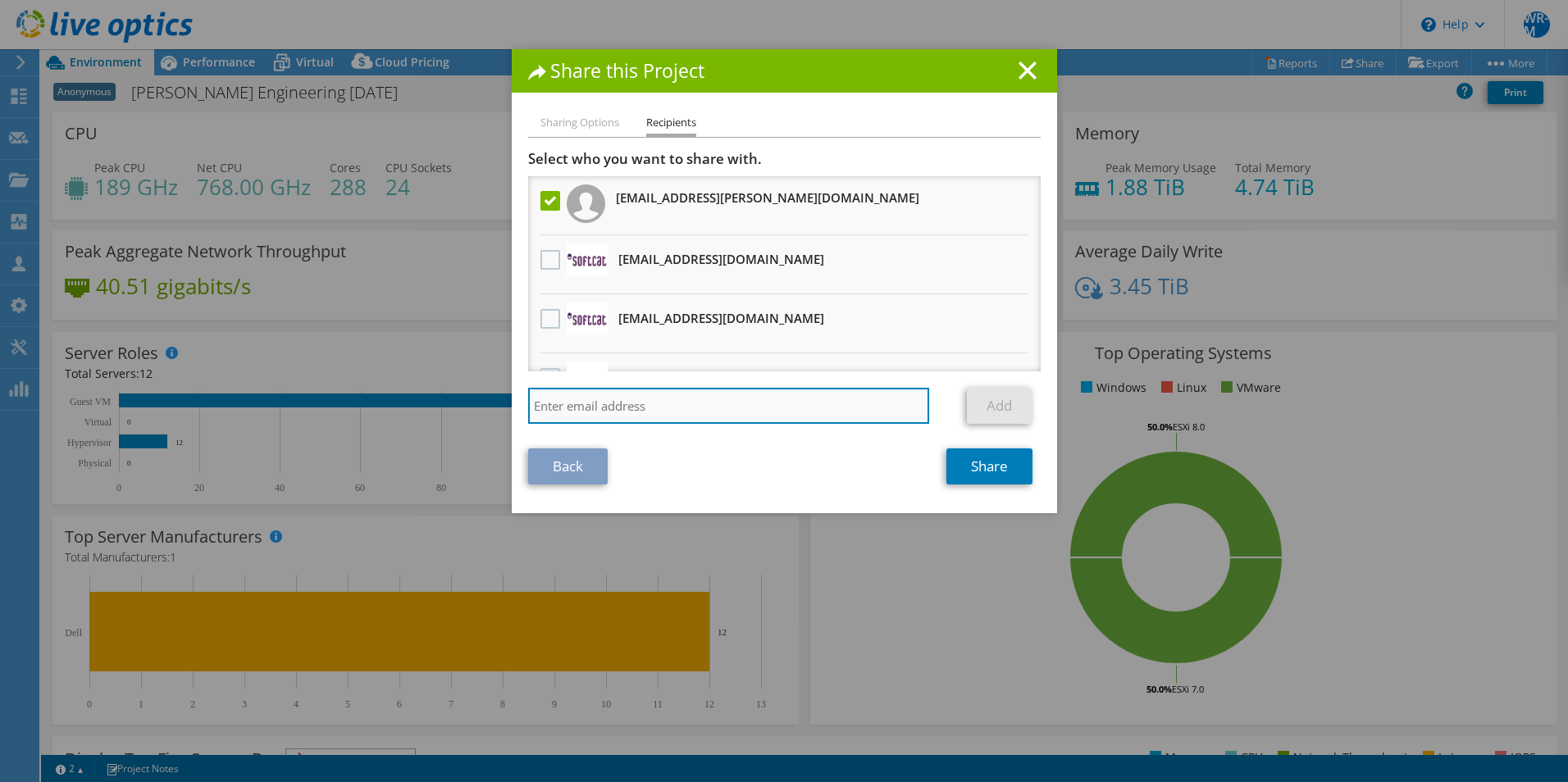
click at [755, 395] on input "search" at bounding box center [729, 405] width 402 height 36
paste input "annie.smalley@dell.com"
type input "annie.smalley@dell.com"
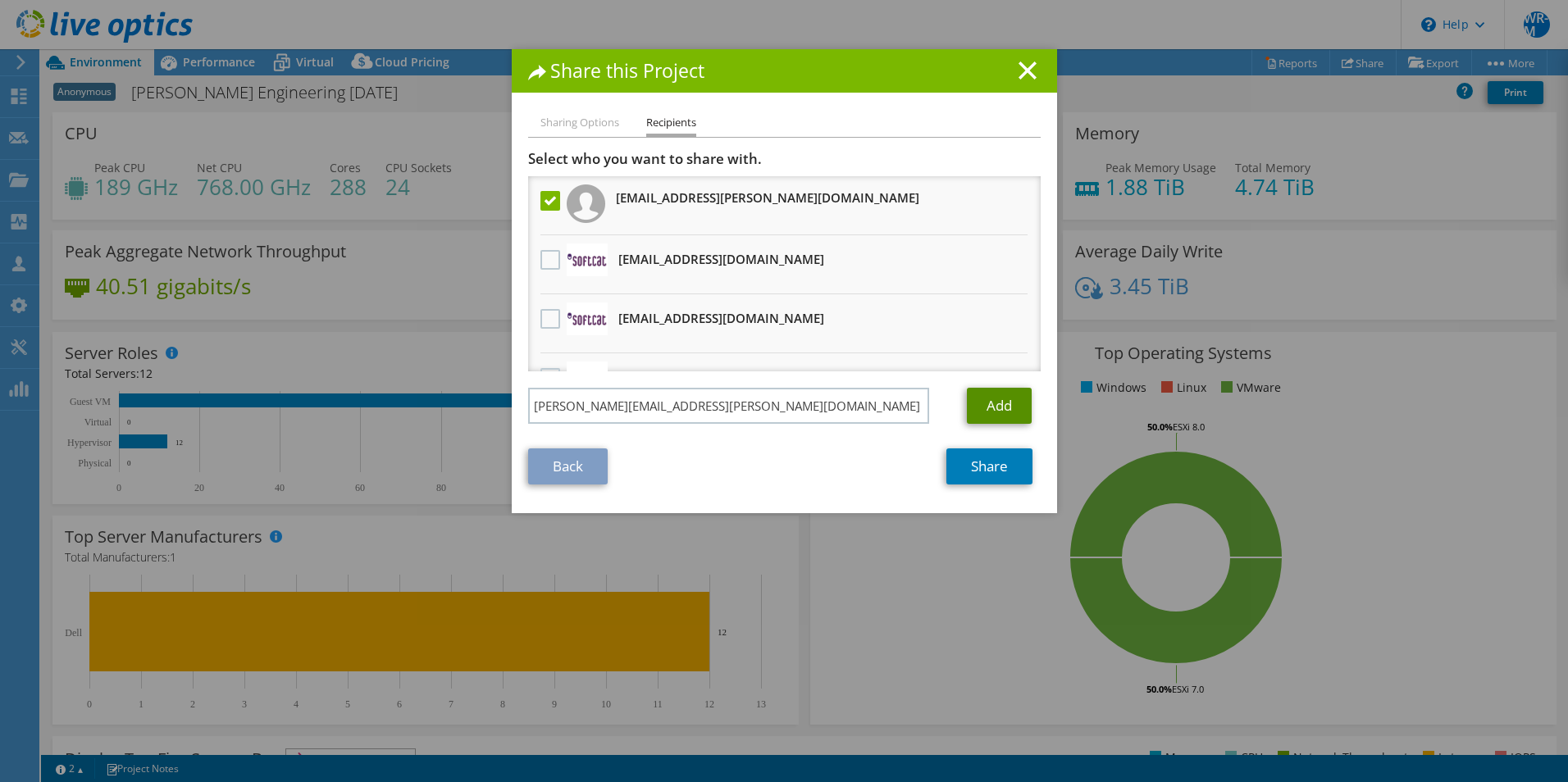
click at [1008, 399] on link "Add" at bounding box center [999, 405] width 65 height 36
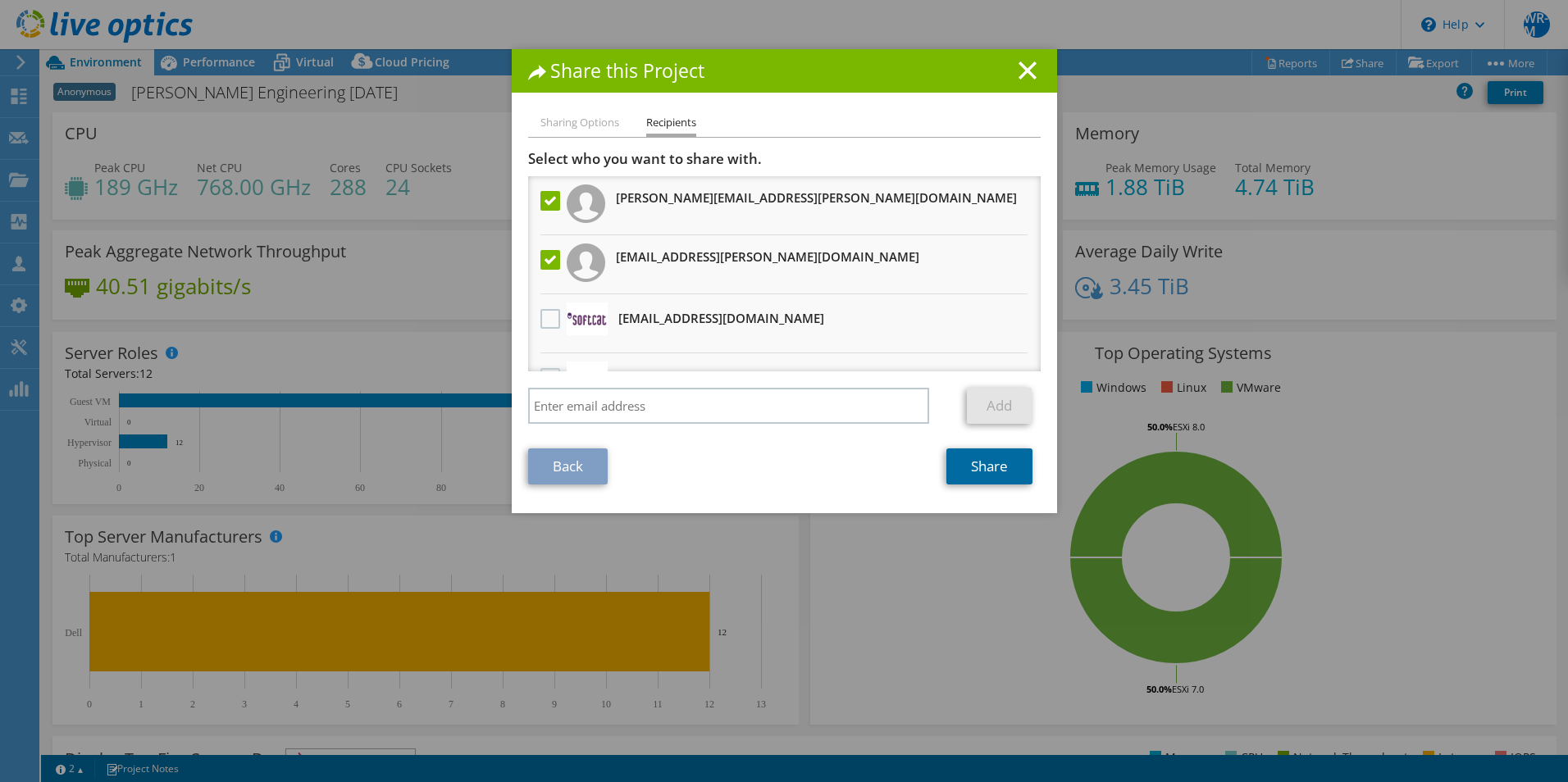
click at [989, 469] on link "Share" at bounding box center [990, 466] width 86 height 36
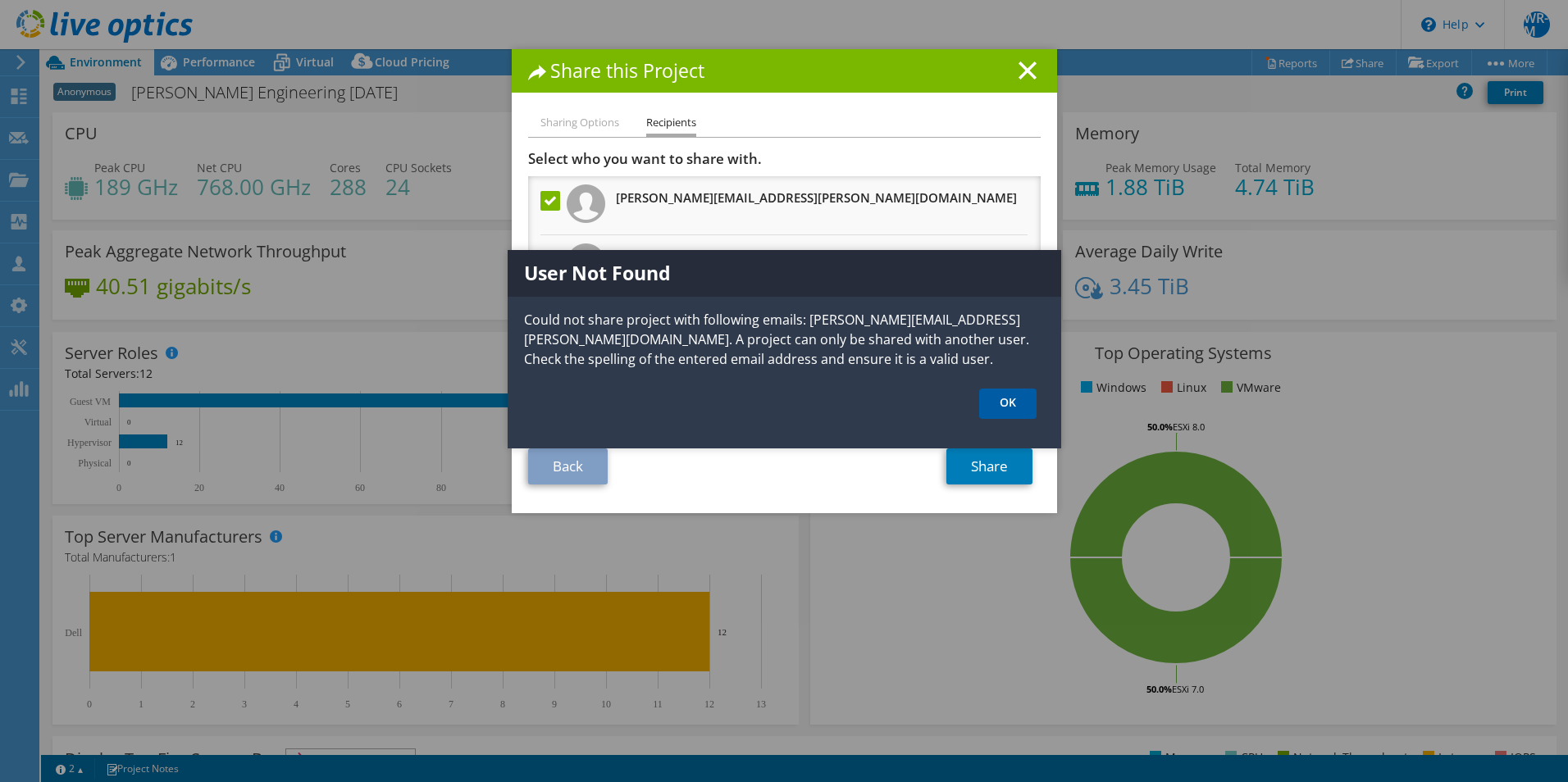
click at [1003, 392] on link "OK" at bounding box center [1008, 403] width 57 height 30
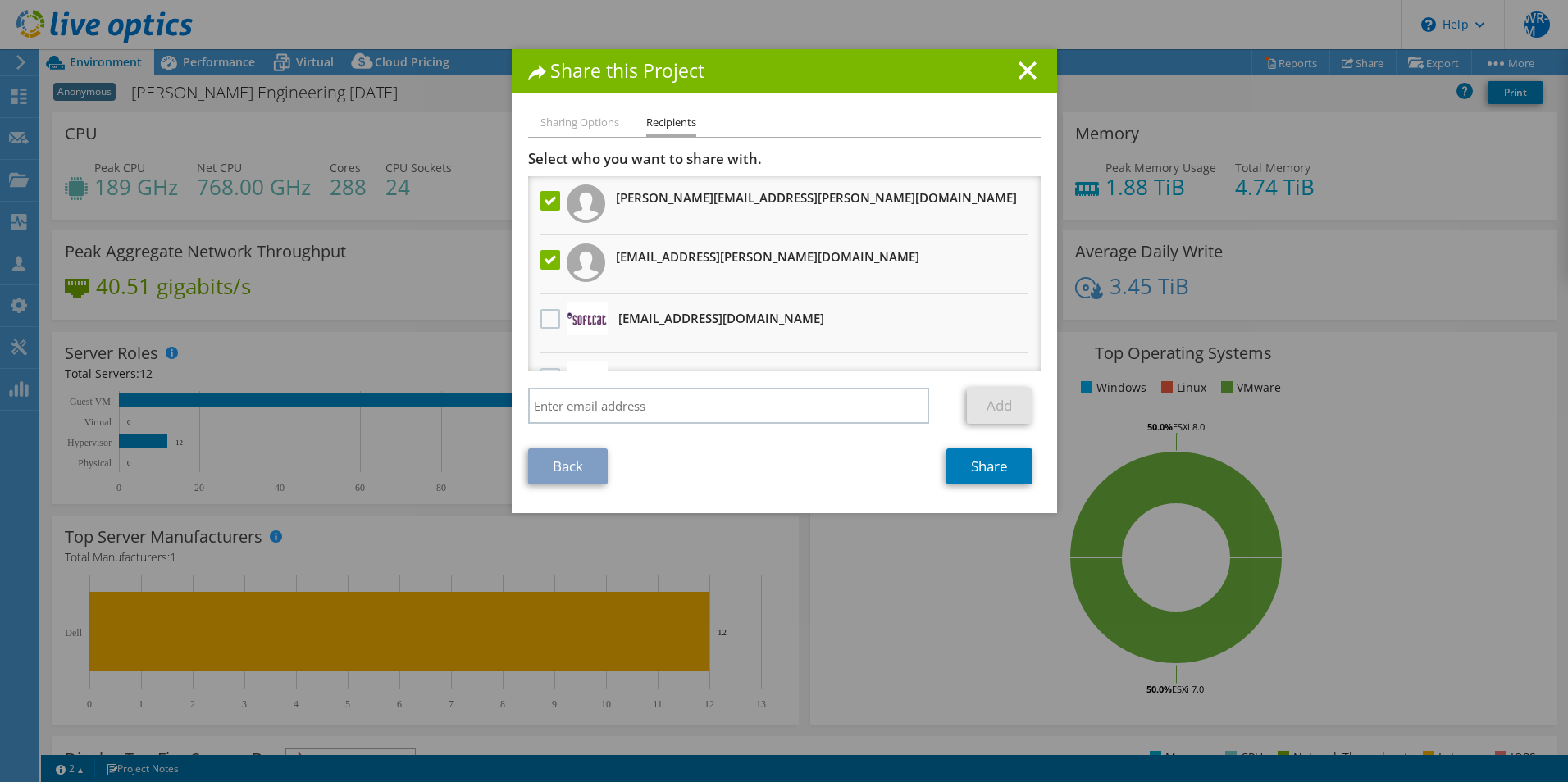
click at [542, 204] on label at bounding box center [552, 200] width 24 height 19
click at [0, 0] on input "checkbox" at bounding box center [0, 0] width 0 height 0
click at [990, 477] on link "Share" at bounding box center [990, 466] width 86 height 36
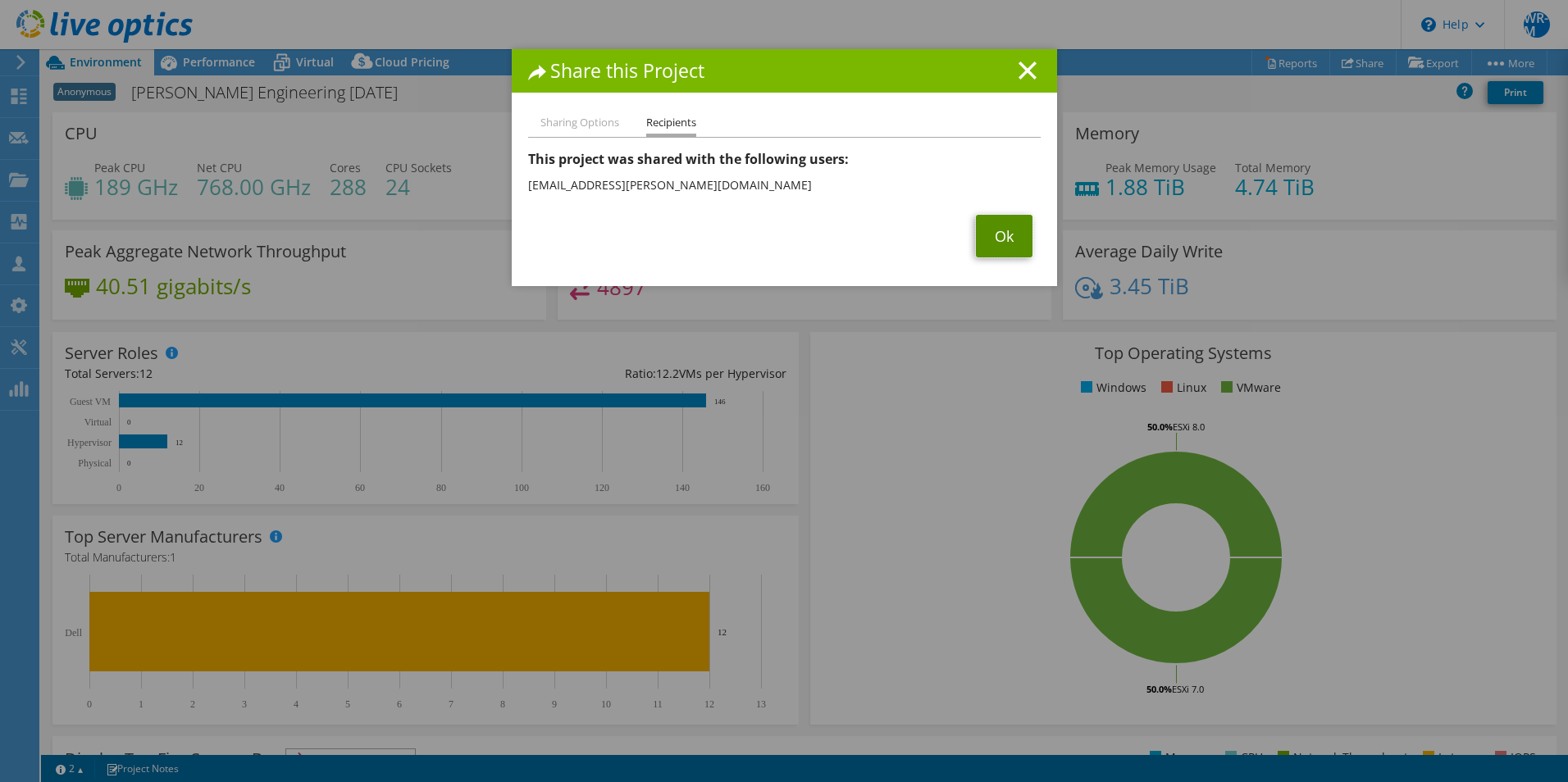
click at [1014, 246] on link "Ok" at bounding box center [1005, 236] width 57 height 42
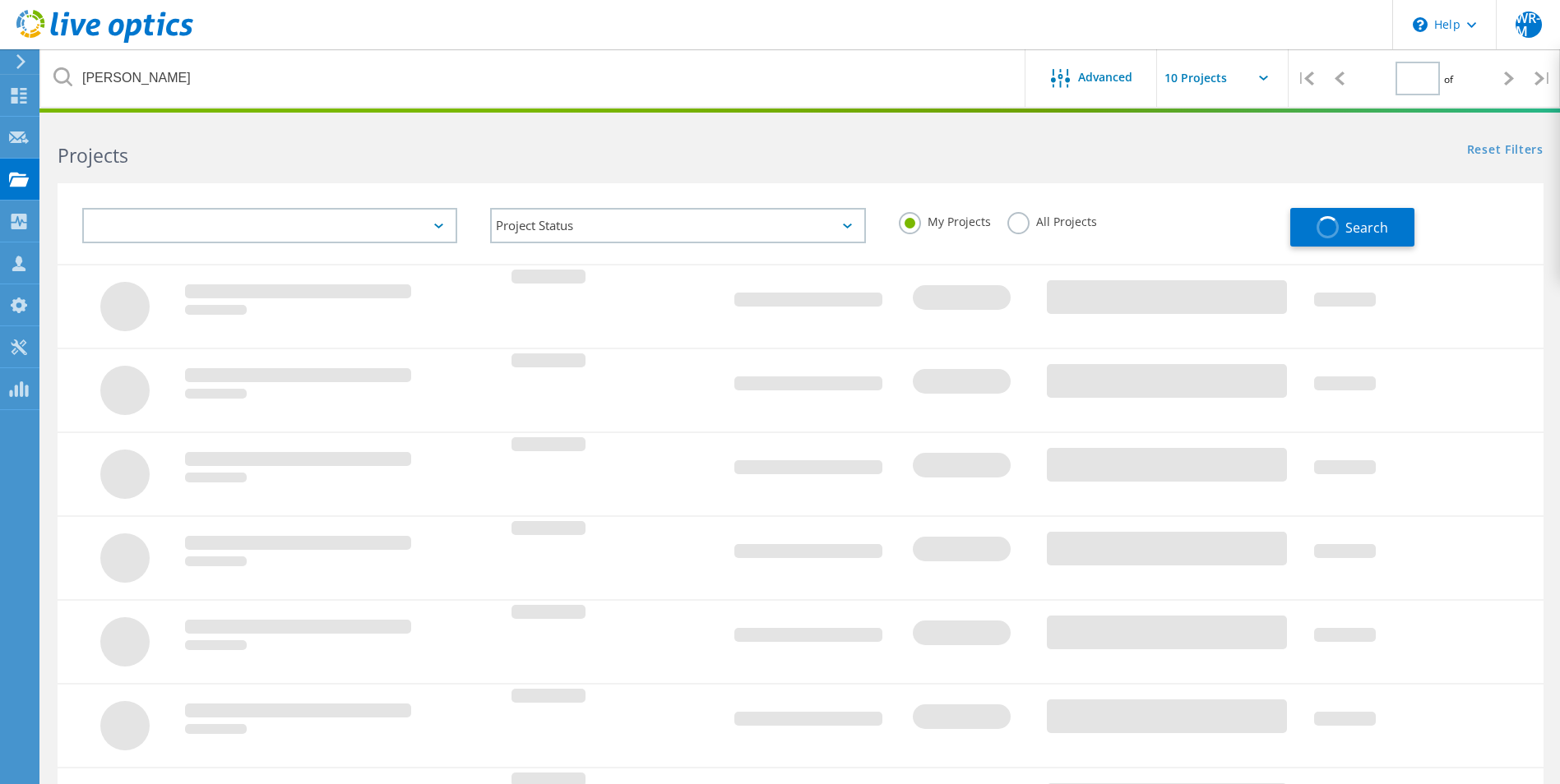
type input "1"
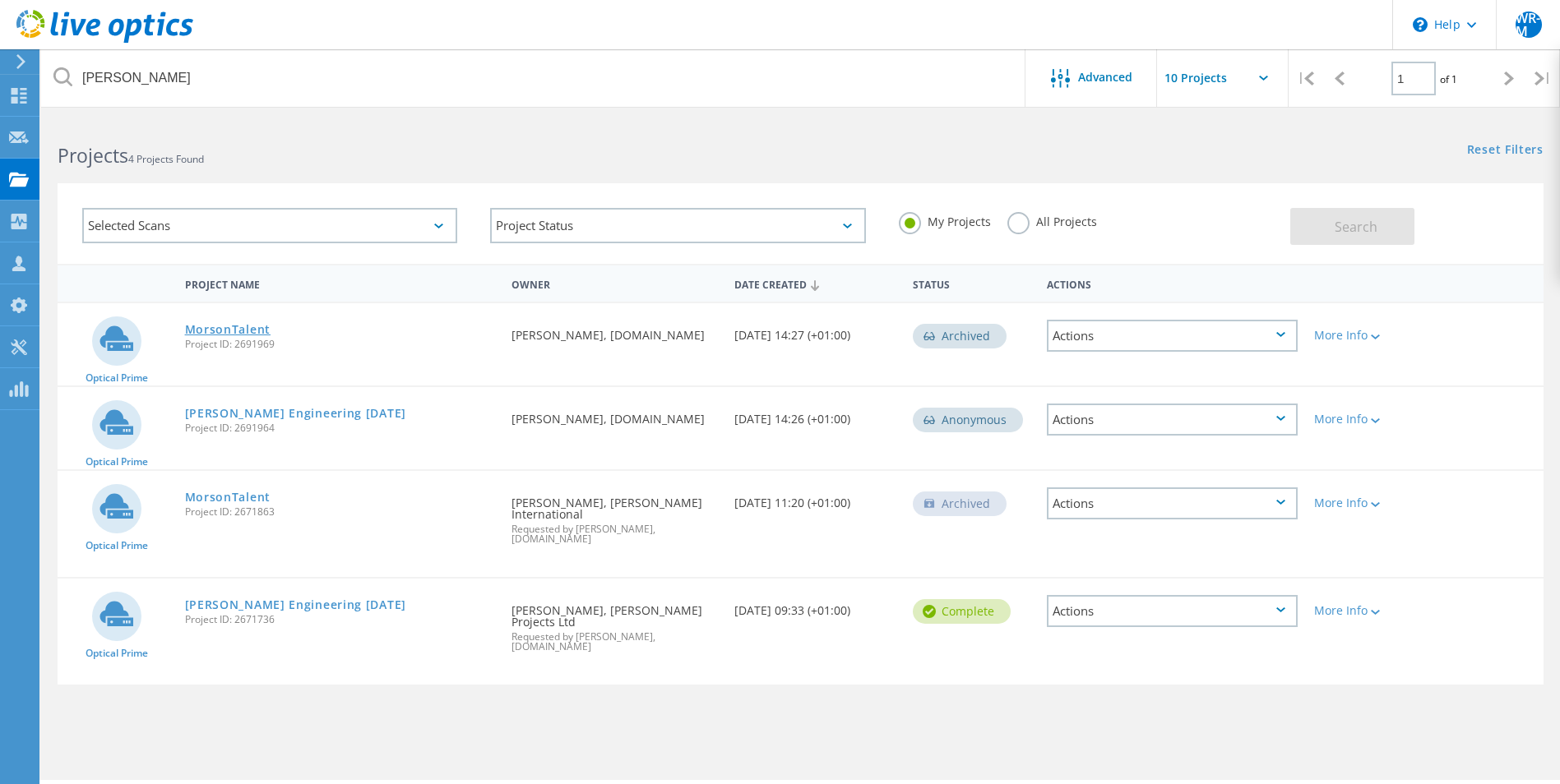
click at [238, 324] on link "MorsonTalent" at bounding box center [228, 330] width 86 height 11
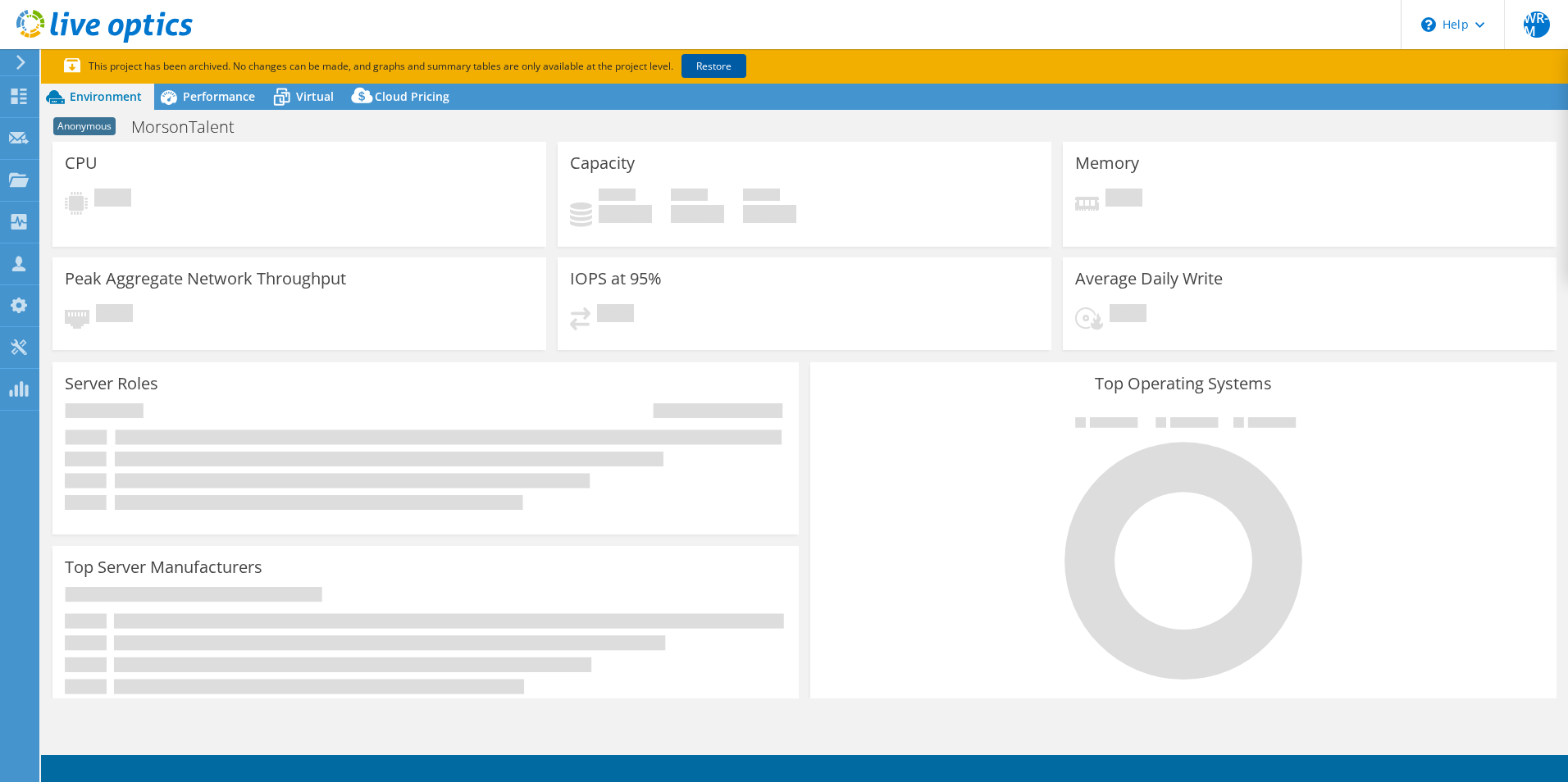
click at [712, 67] on link "Restore" at bounding box center [714, 66] width 65 height 24
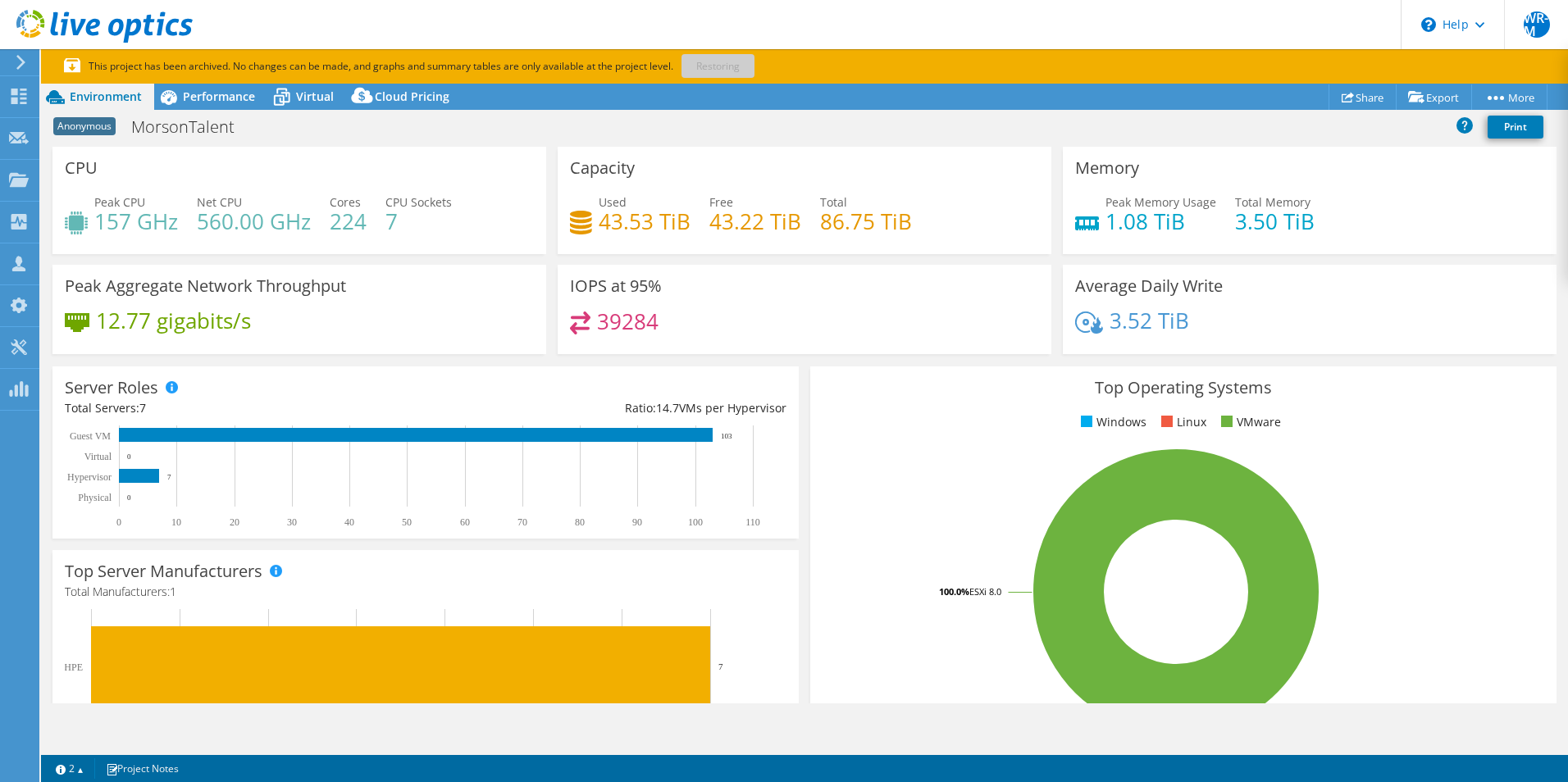
drag, startPoint x: 721, startPoint y: 52, endPoint x: 730, endPoint y: 62, distance: 13.5
click at [721, 52] on section "This project has been archived. No changes can be made, and graphs and summary …" at bounding box center [805, 66] width 1528 height 34
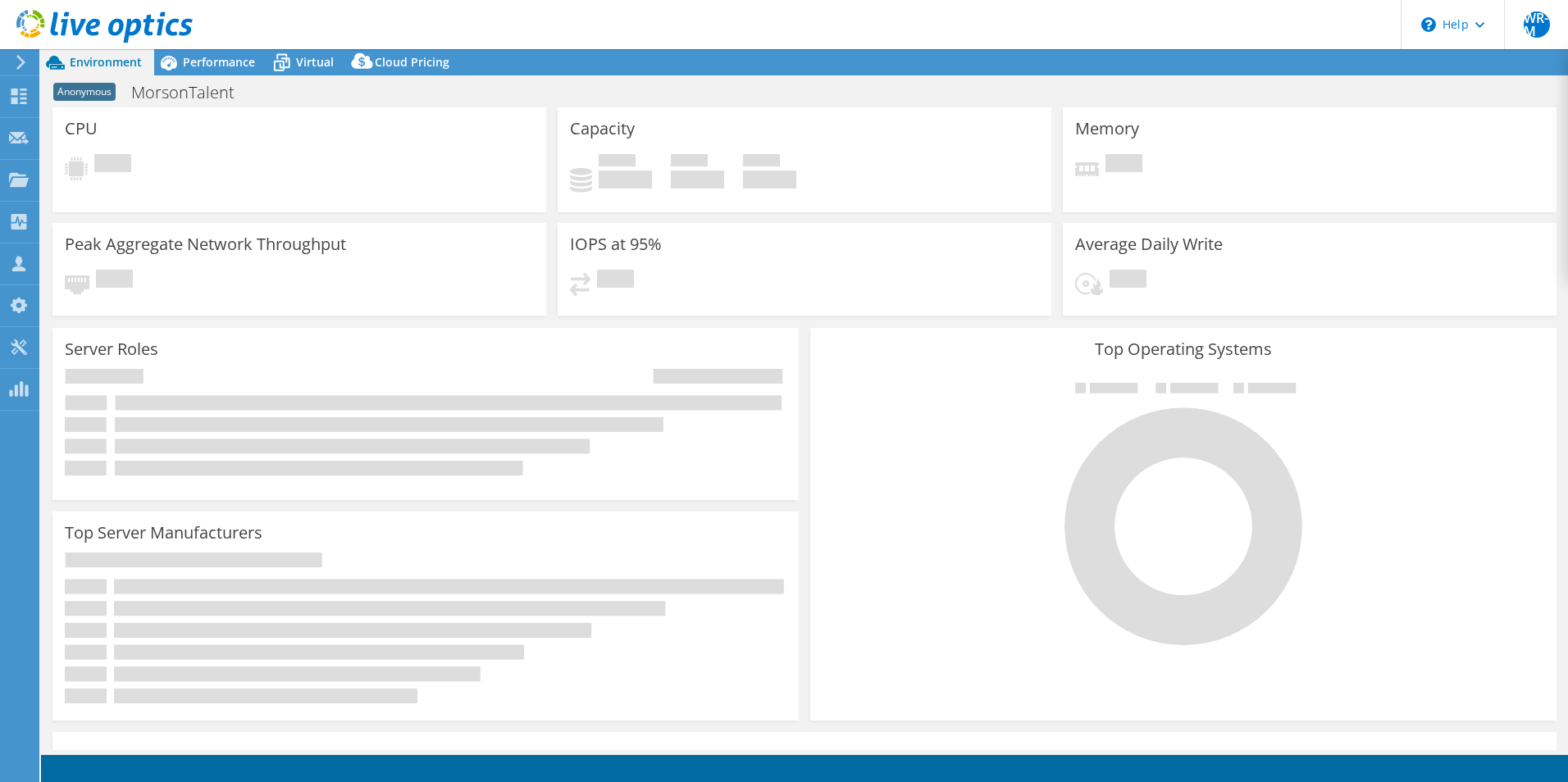
select select "USD"
